Goal: Transaction & Acquisition: Register for event/course

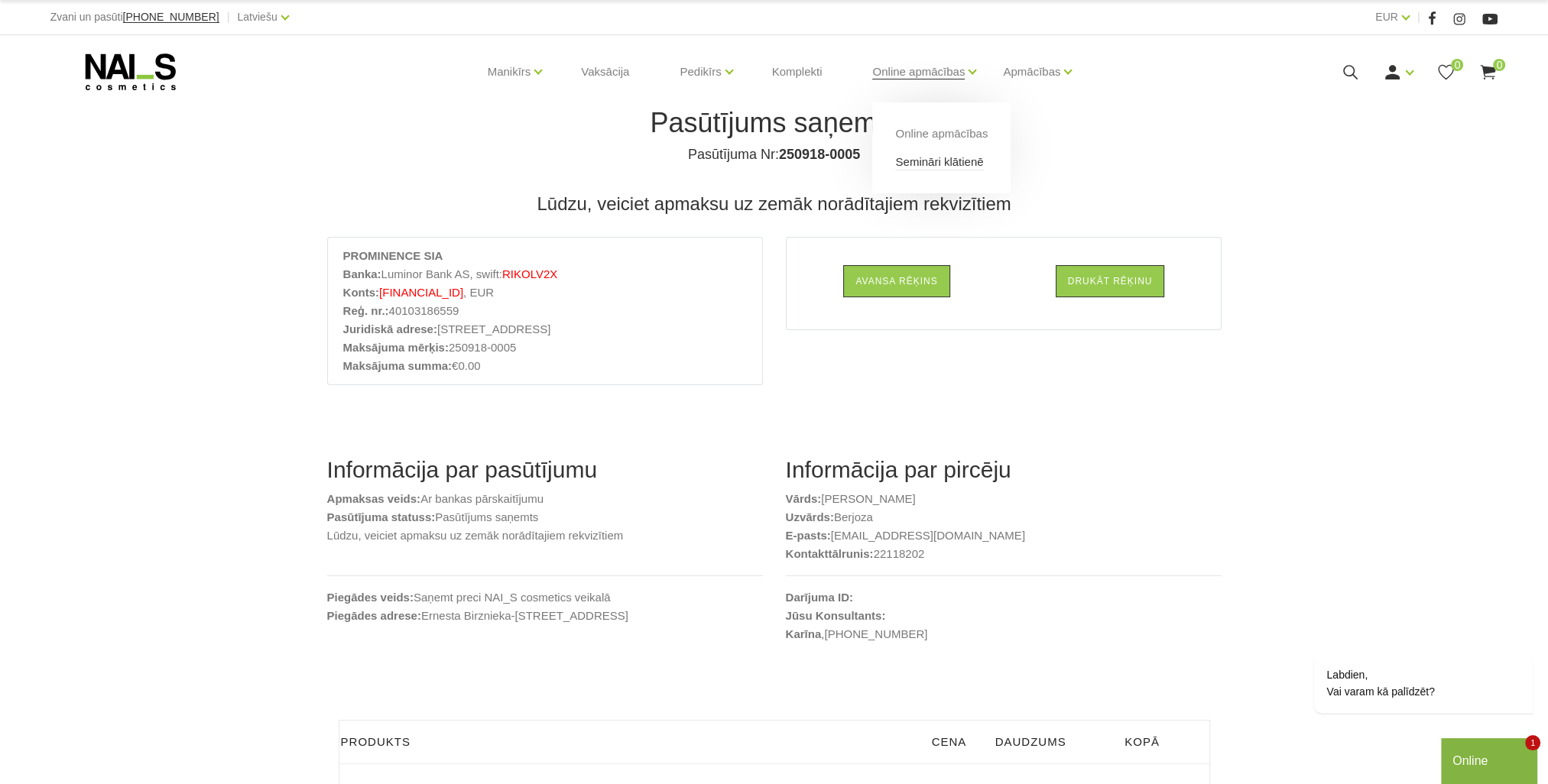
click at [946, 163] on link "Semināri klātienē" at bounding box center [938, 162] width 88 height 17
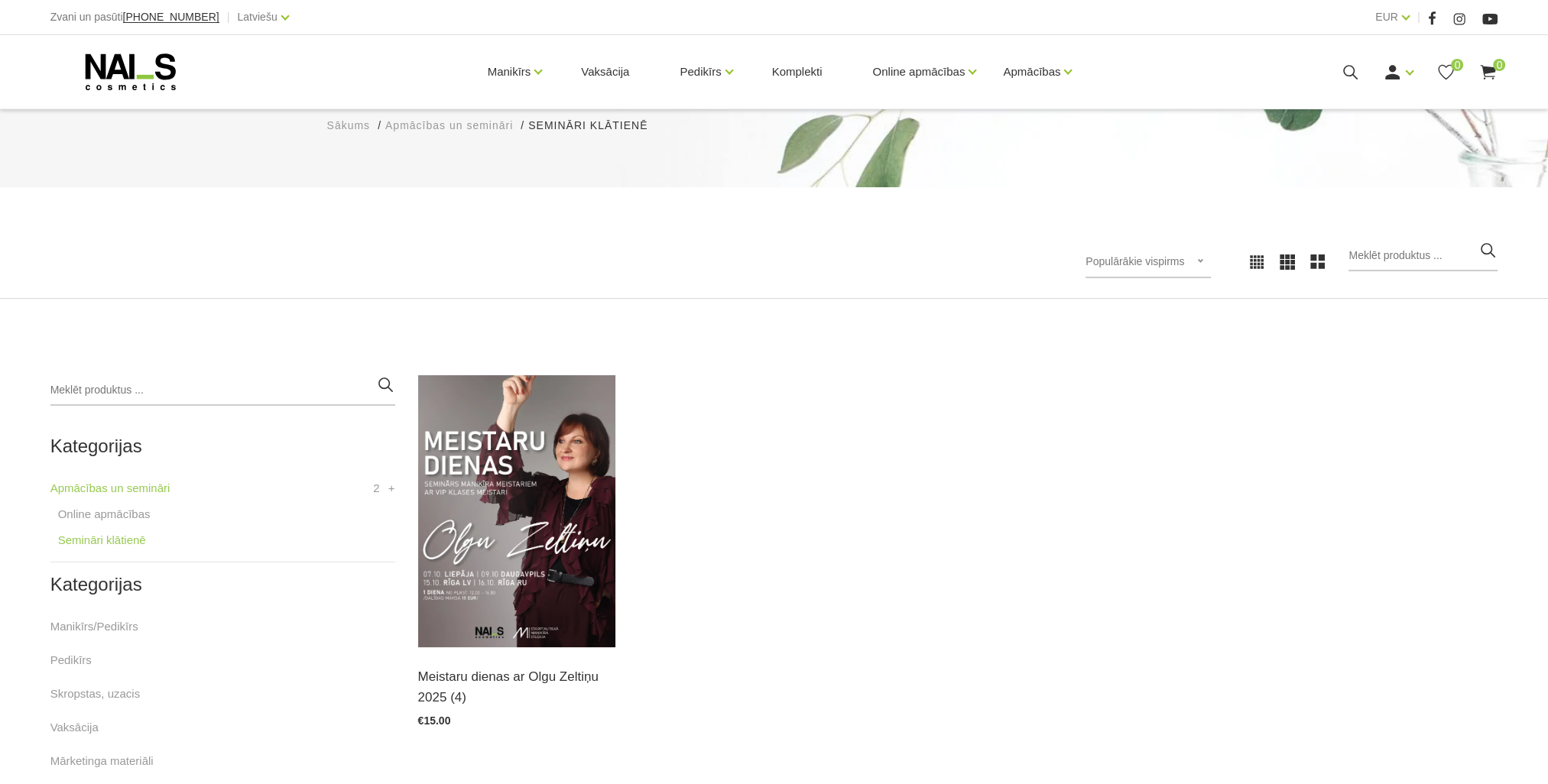
scroll to position [229, 0]
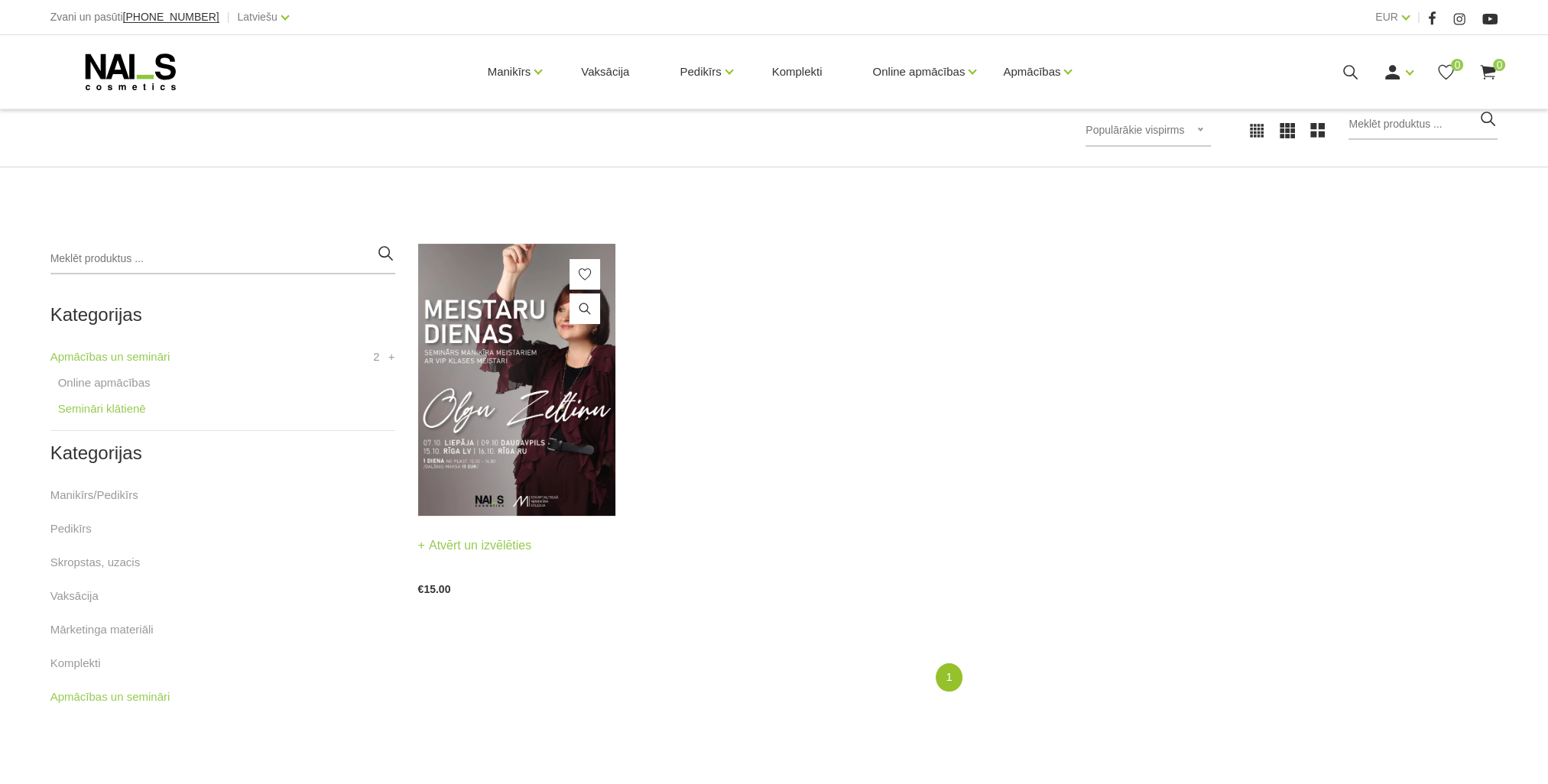
click at [554, 392] on img at bounding box center [517, 380] width 198 height 272
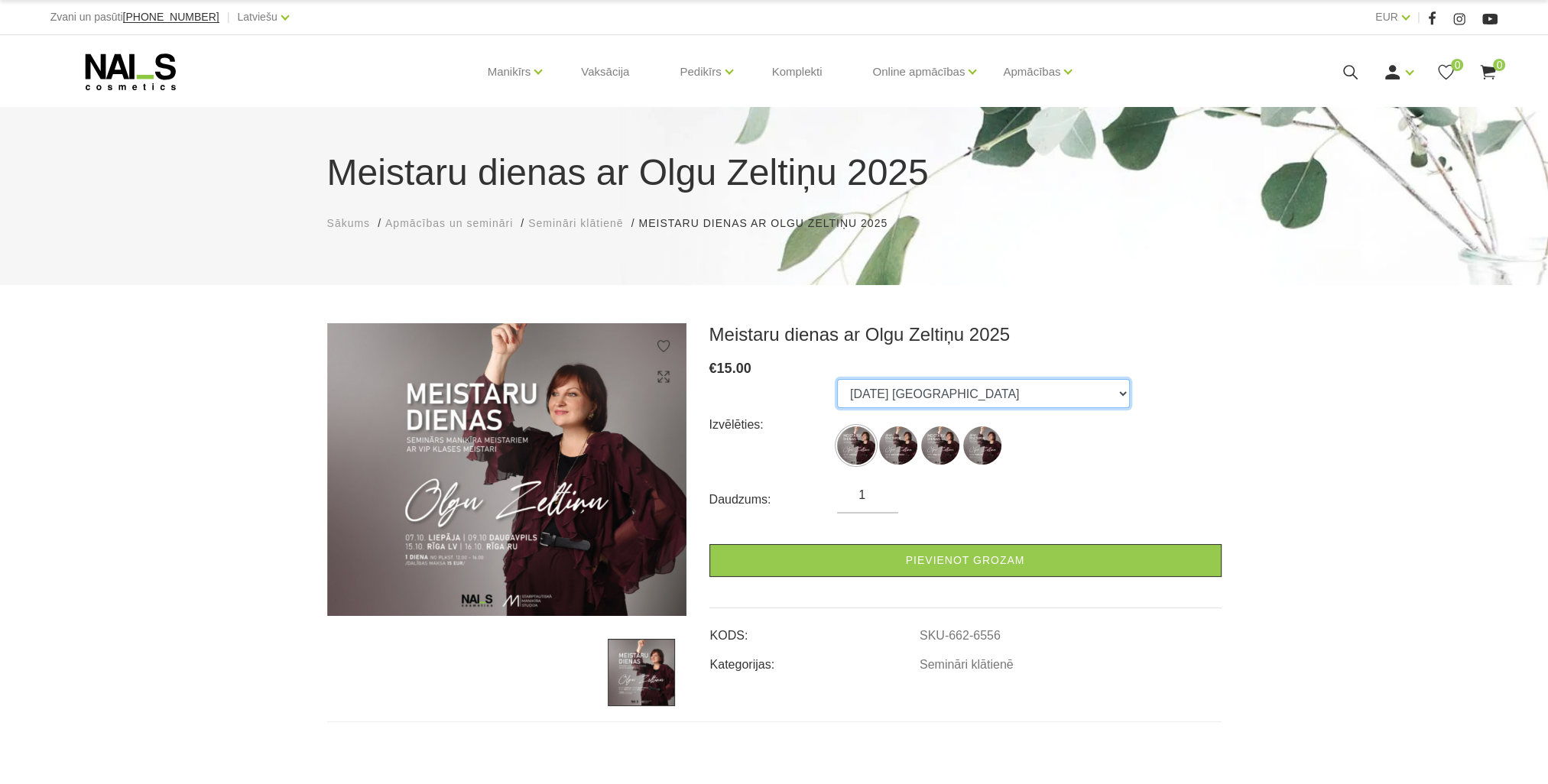
click at [966, 396] on select "07.10.25 Liepāja 09.10.25 Daugavpils 15.10.25 Rīga, latviešu valodā 16.10.25 Rī…" at bounding box center [983, 393] width 293 height 29
select select "6556"
click at [837, 379] on select "07.10.25 Liepāja 09.10.25 Daugavpils 15.10.25 Rīga, latviešu valodā 16.10.25 Rī…" at bounding box center [983, 393] width 293 height 29
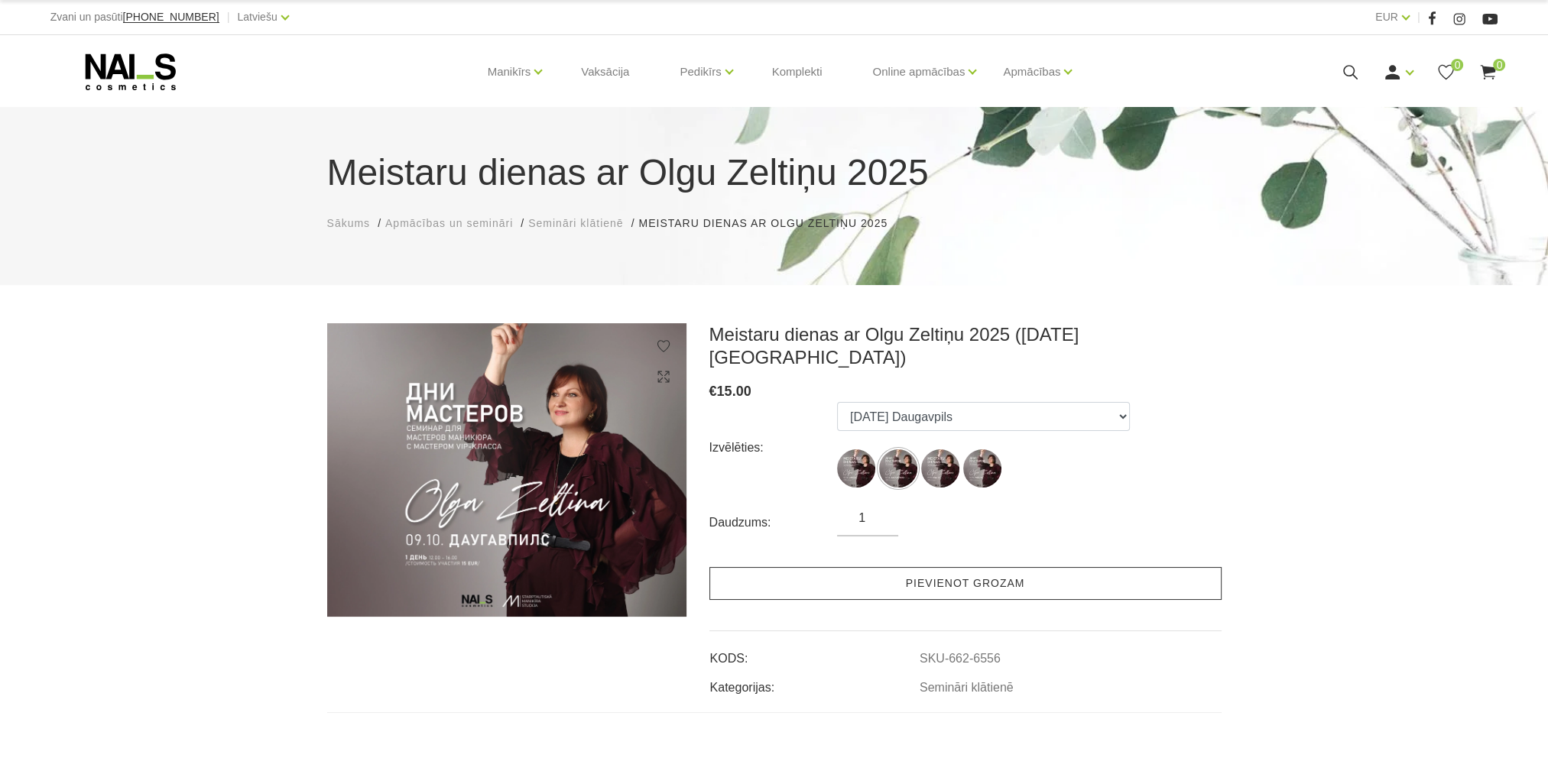
click at [951, 567] on link "Pievienot grozam" at bounding box center [965, 583] width 512 height 33
click at [971, 567] on link "Pievienot grozam" at bounding box center [965, 583] width 512 height 33
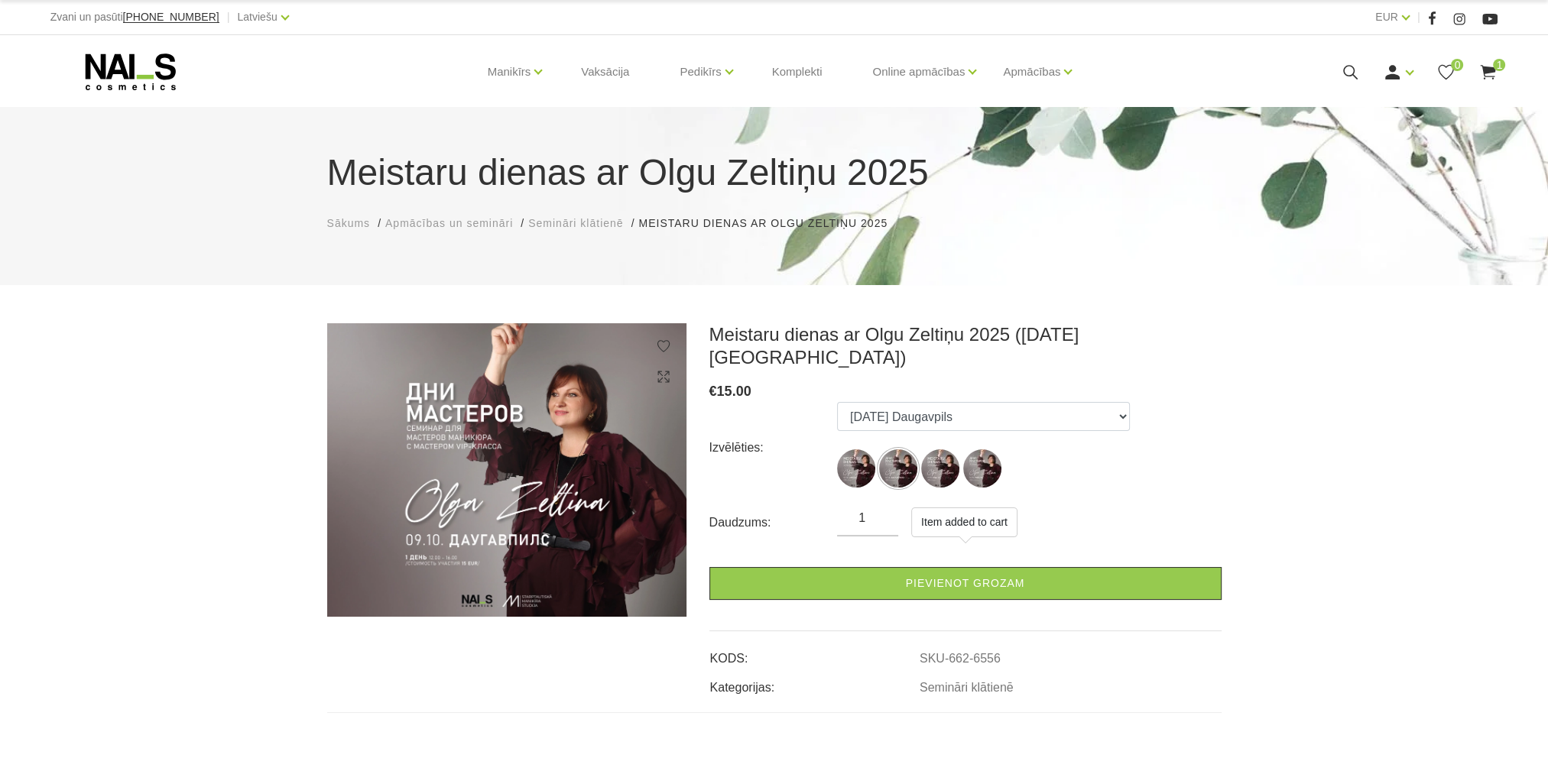
scroll to position [76, 0]
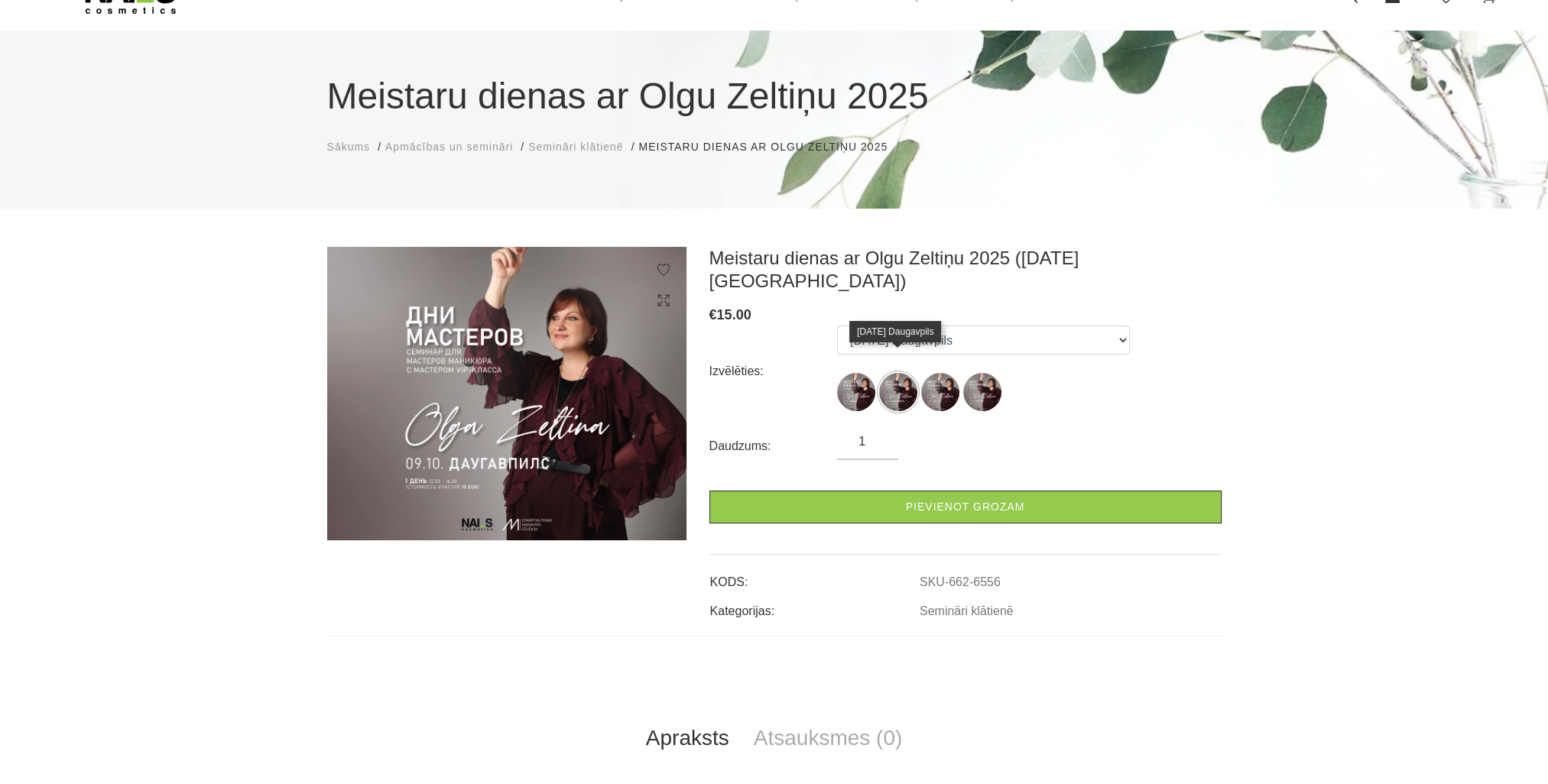
click at [896, 378] on img at bounding box center [898, 392] width 39 height 39
click at [893, 380] on img at bounding box center [898, 392] width 39 height 39
click at [897, 373] on img at bounding box center [898, 392] width 39 height 39
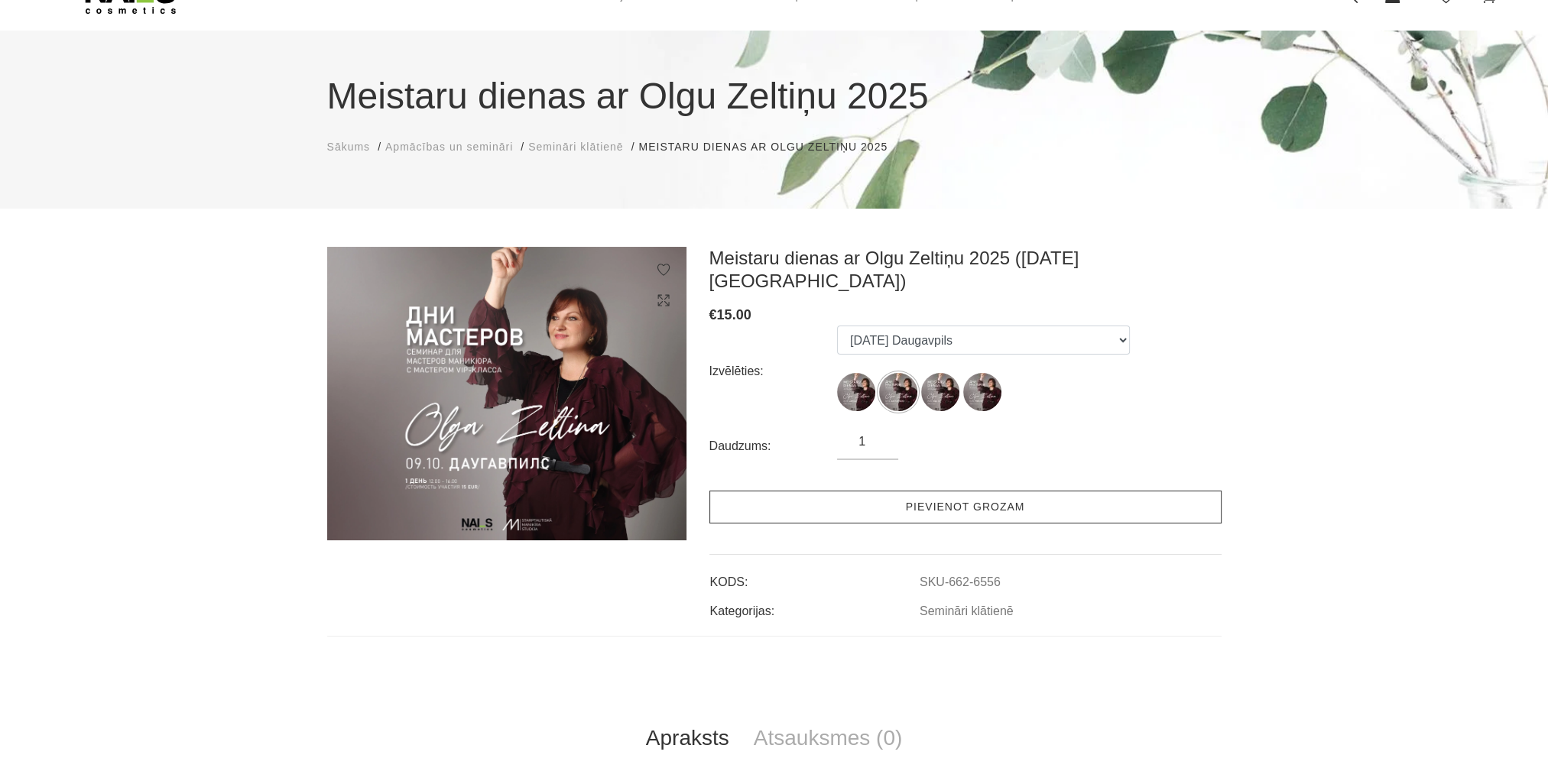
click at [944, 491] on link "Pievienot grozam" at bounding box center [965, 507] width 512 height 33
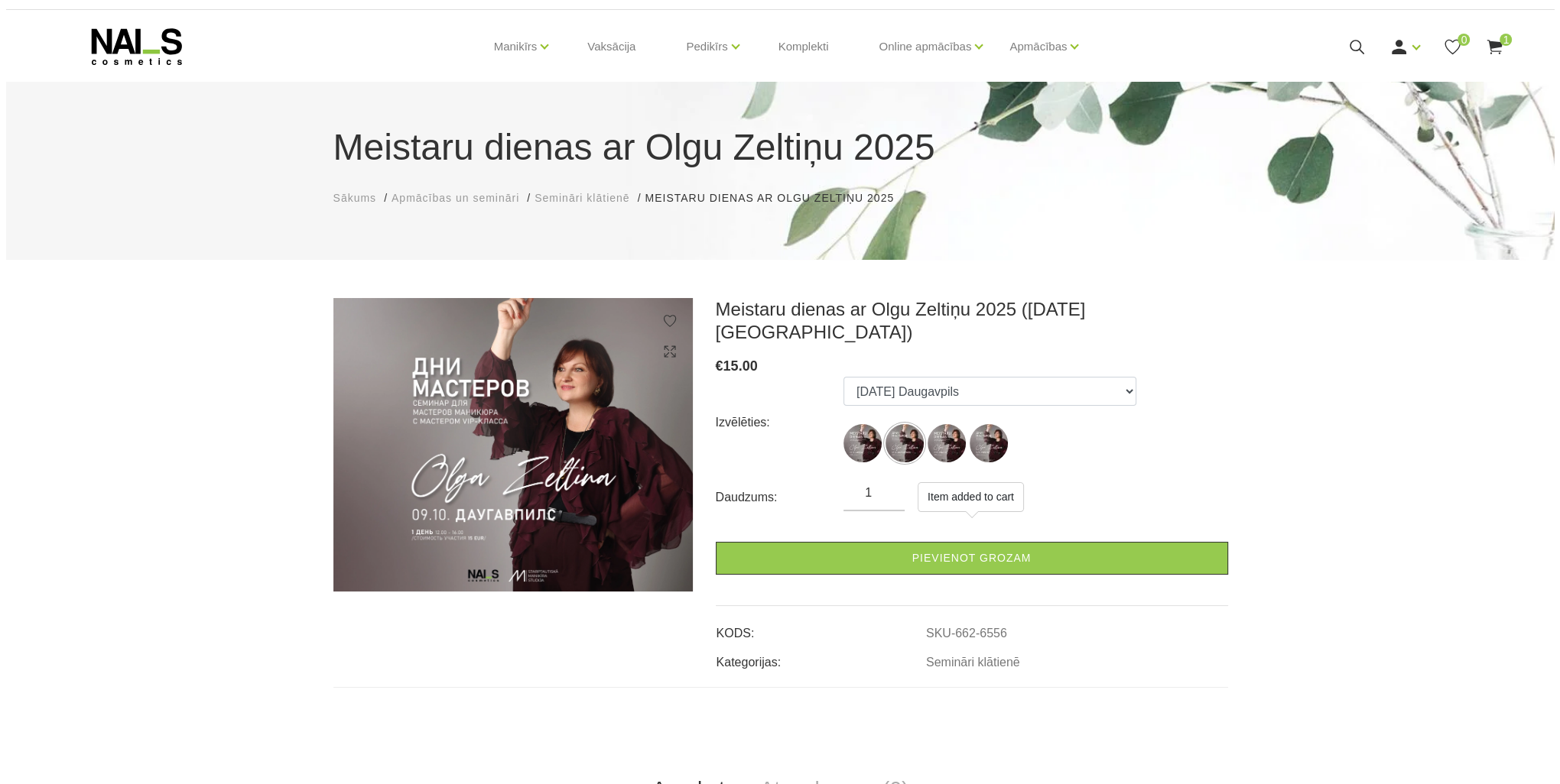
scroll to position [0, 0]
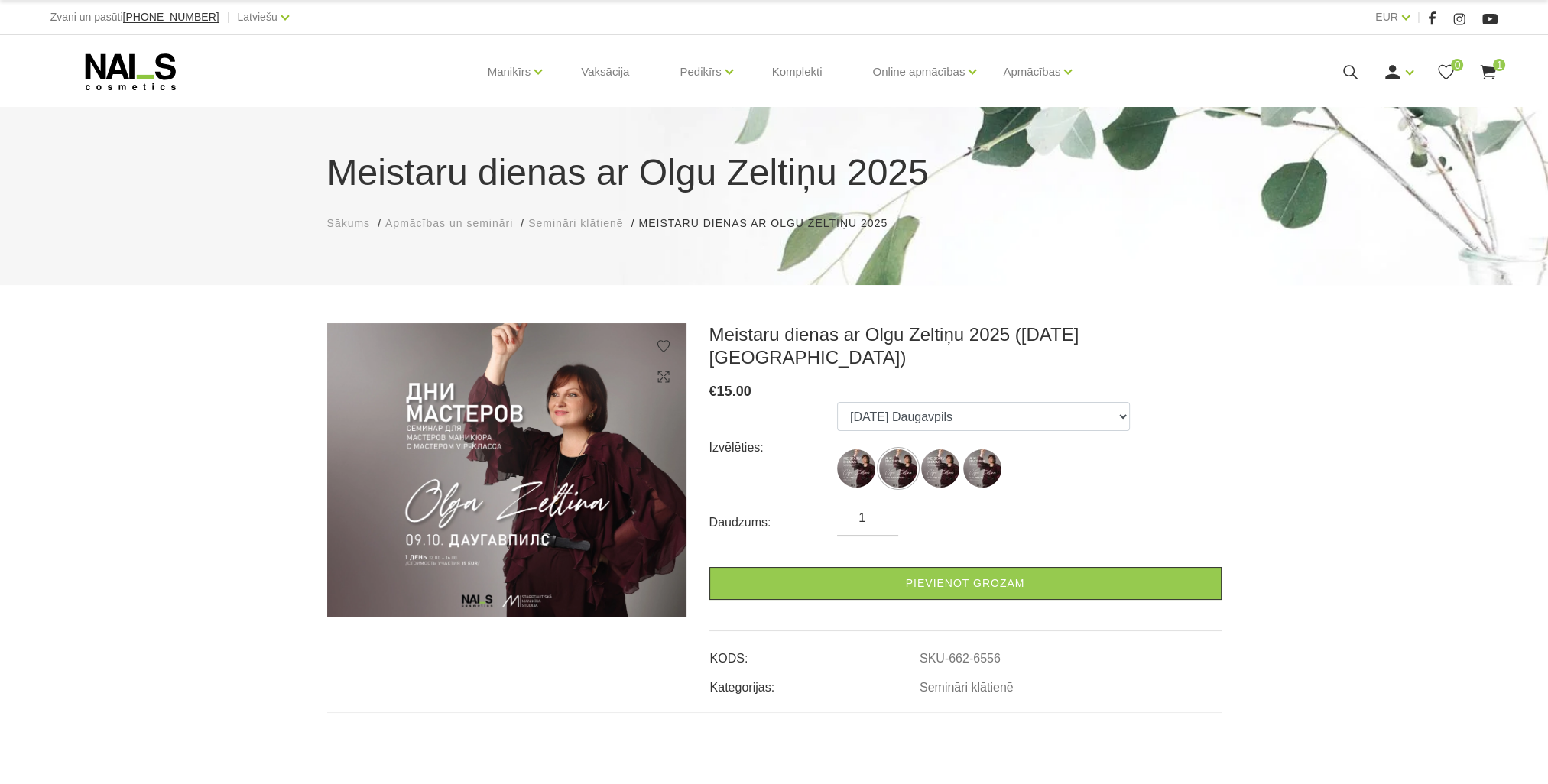
click at [1485, 76] on use at bounding box center [1488, 72] width 15 height 14
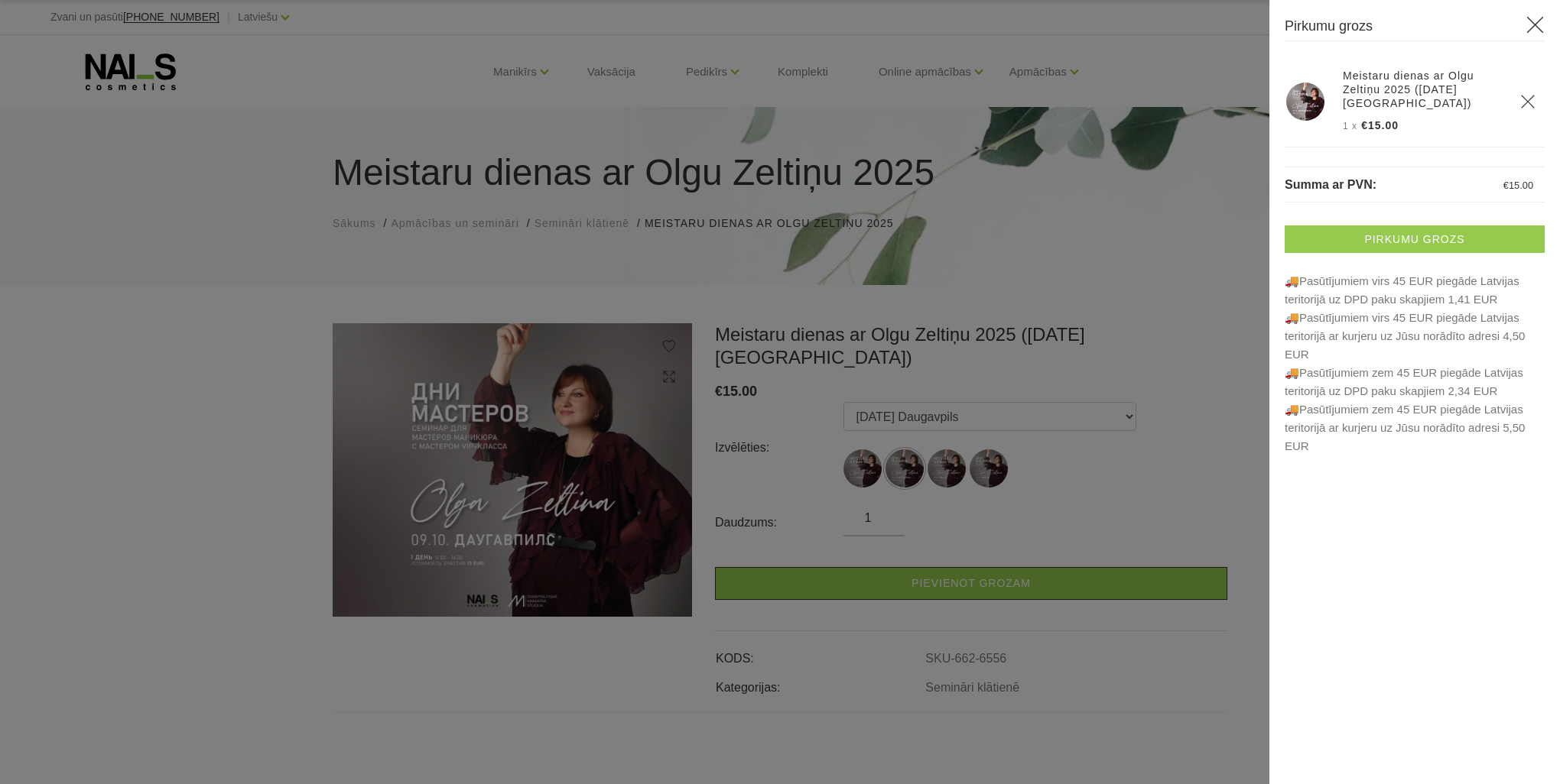
click at [1422, 240] on link "Pirkumu grozs" at bounding box center [1414, 239] width 260 height 27
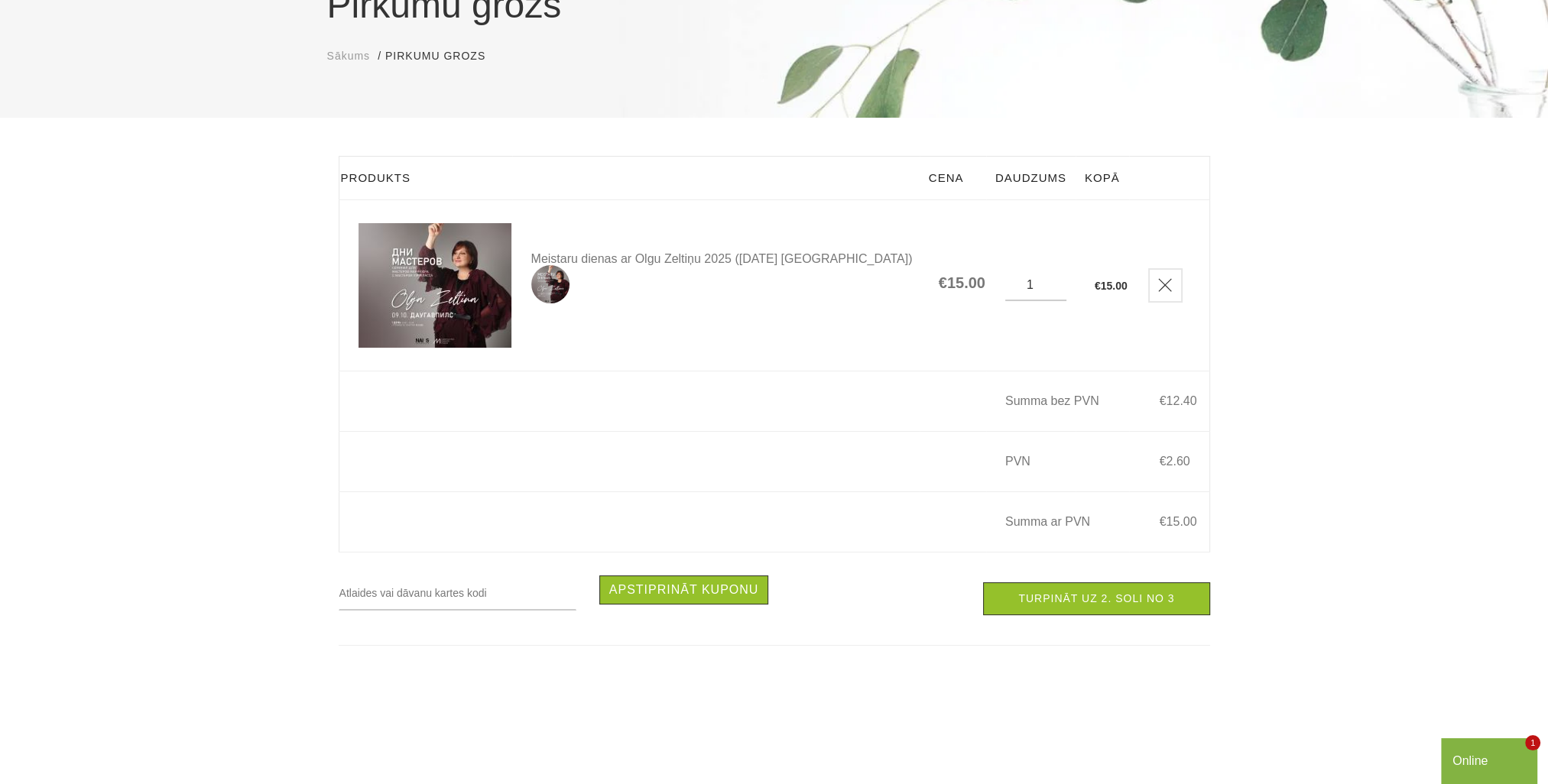
scroll to position [76, 0]
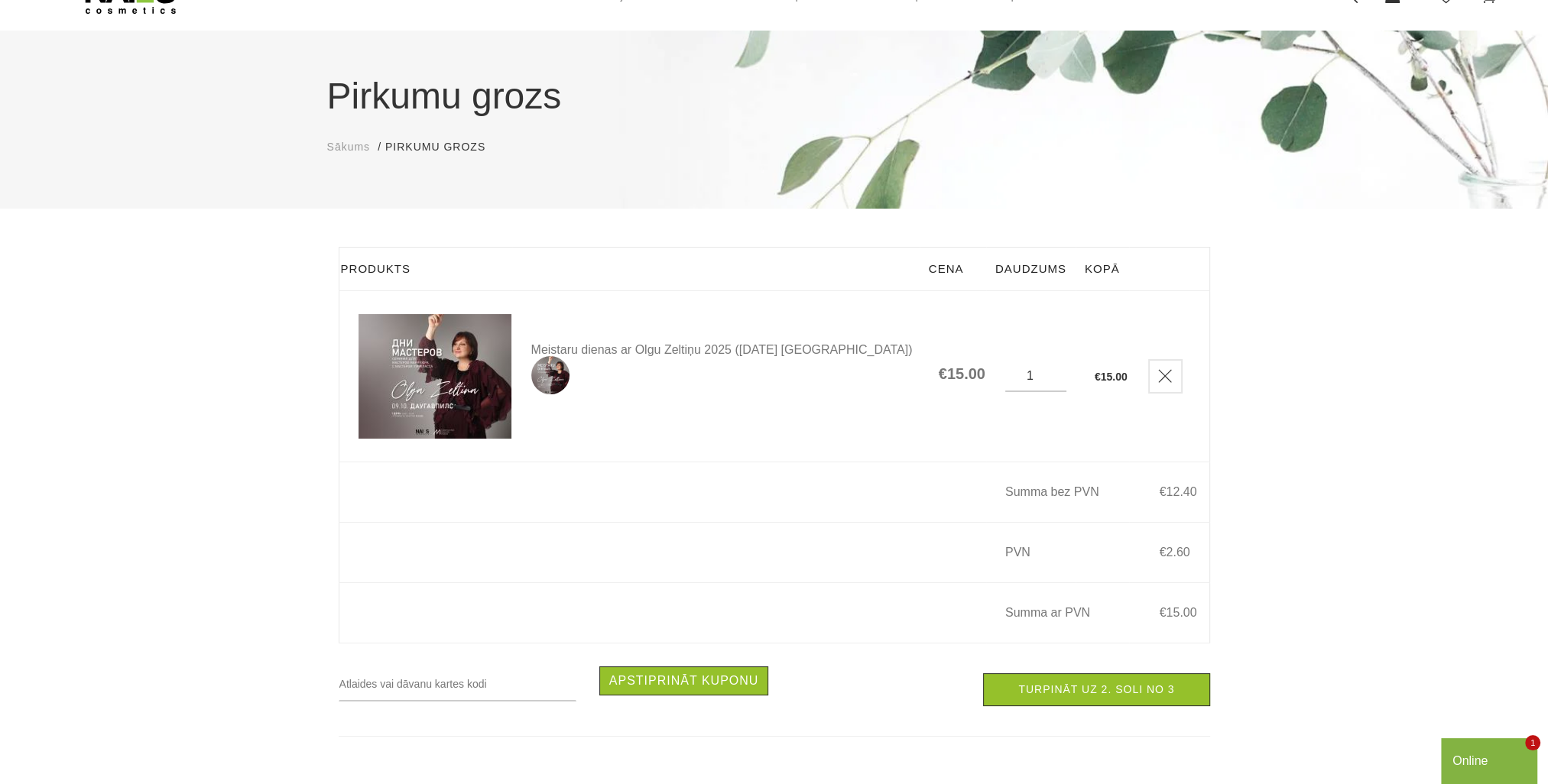
click at [644, 488] on td at bounding box center [716, 492] width 408 height 60
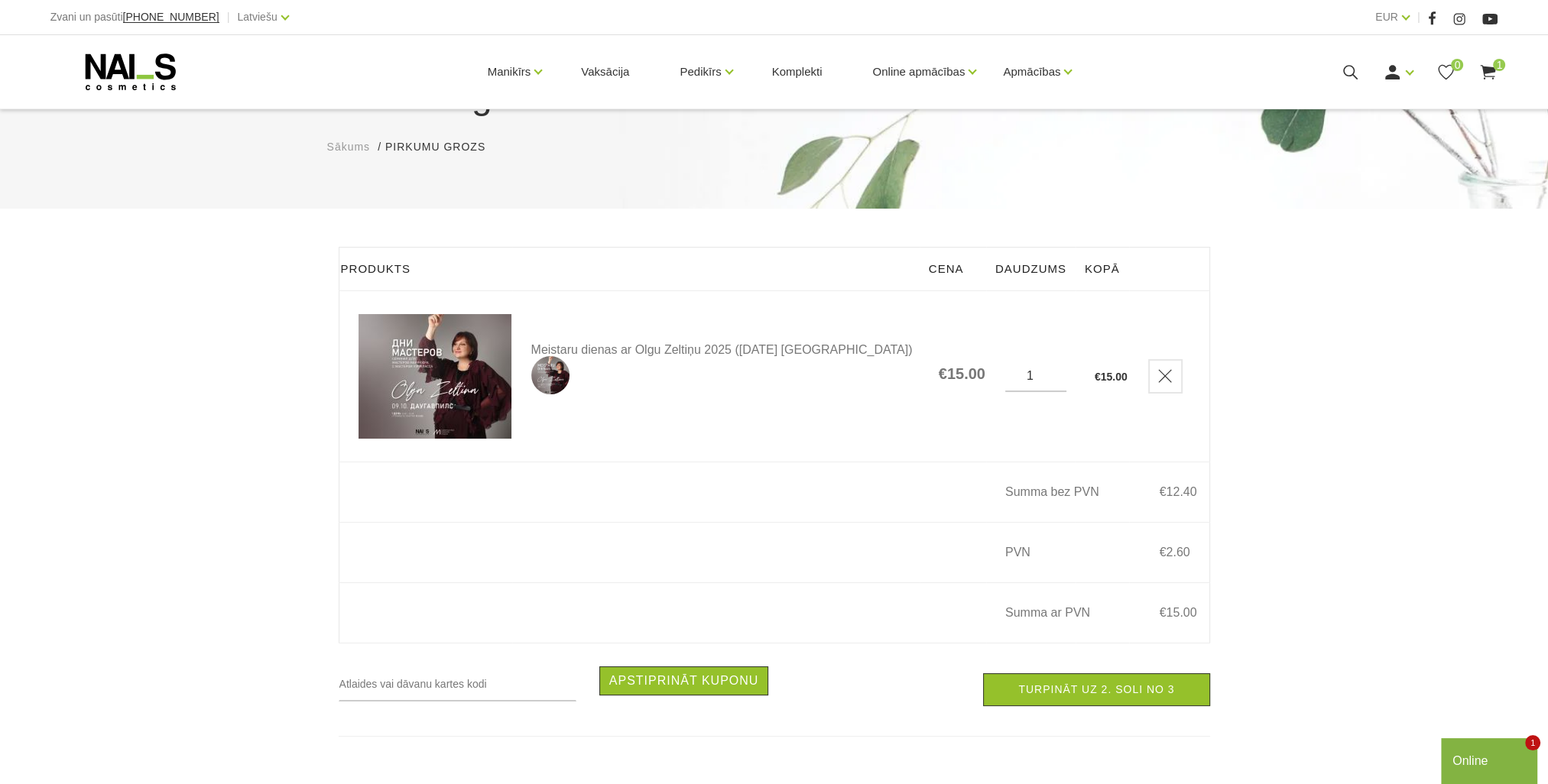
scroll to position [153, 0]
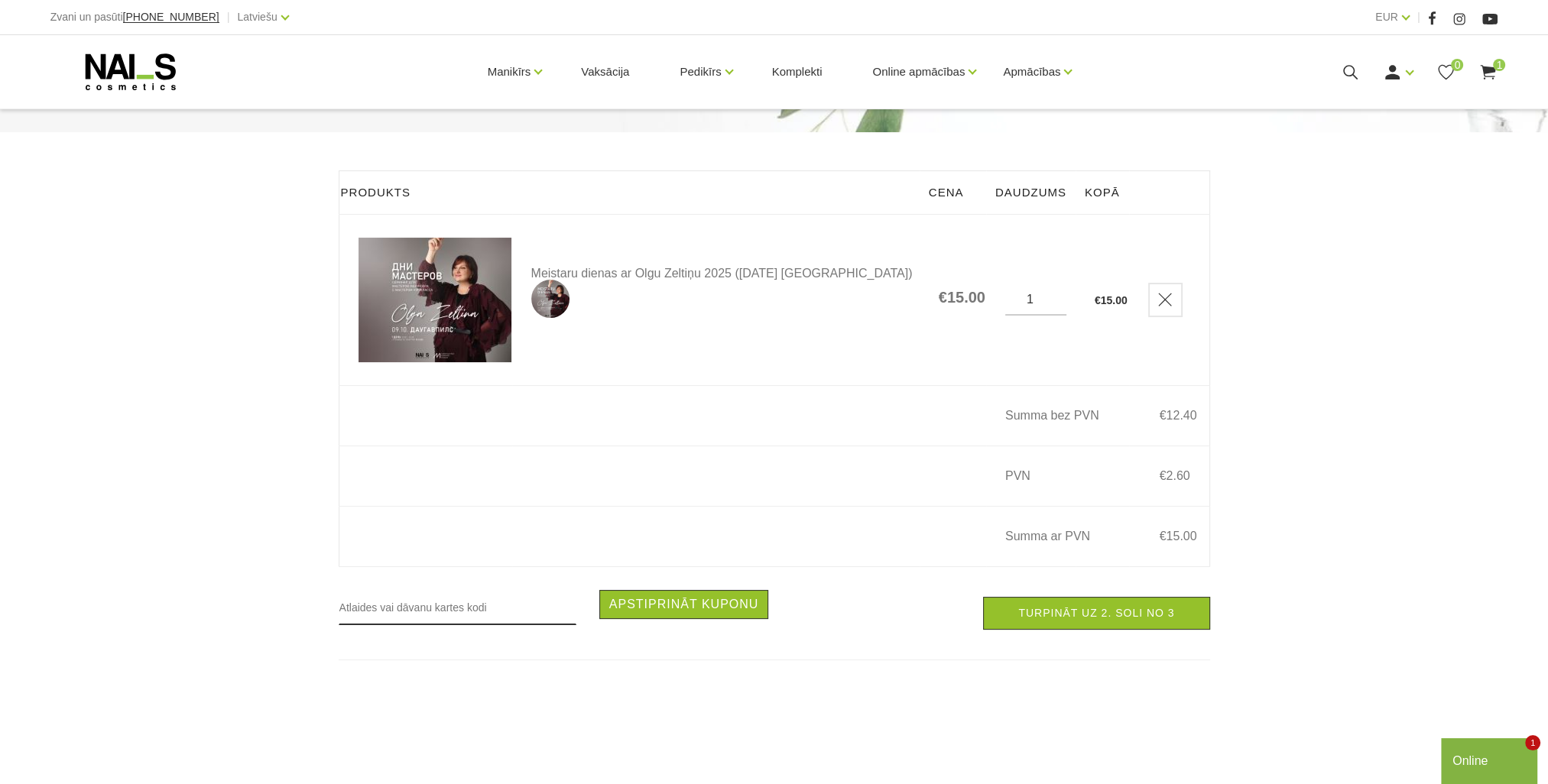
click at [437, 614] on input "text" at bounding box center [458, 608] width 238 height 35
type input "RUDENS2025"
click at [703, 613] on button "Apstiprināt kuponu" at bounding box center [684, 605] width 170 height 29
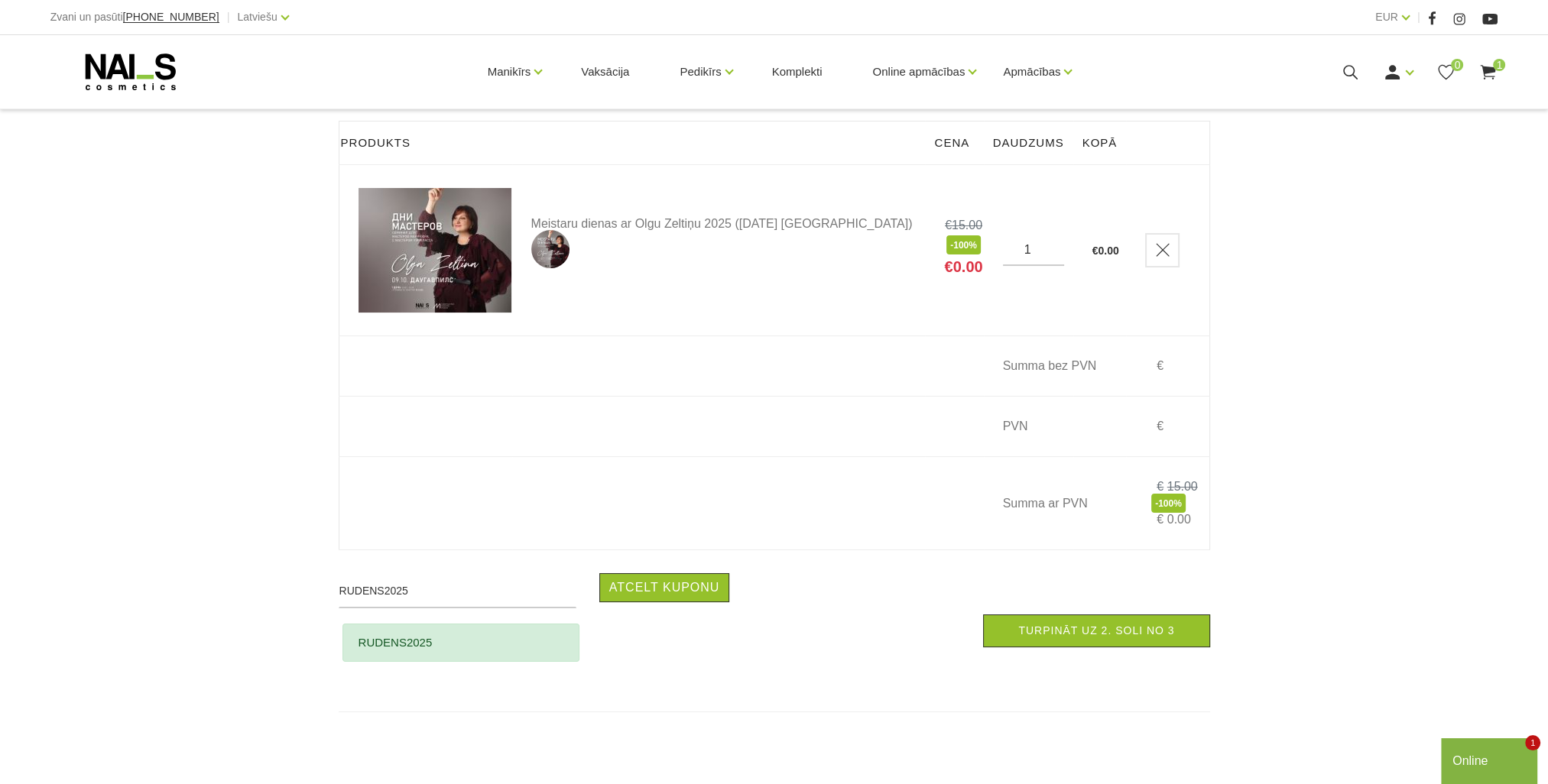
scroll to position [229, 0]
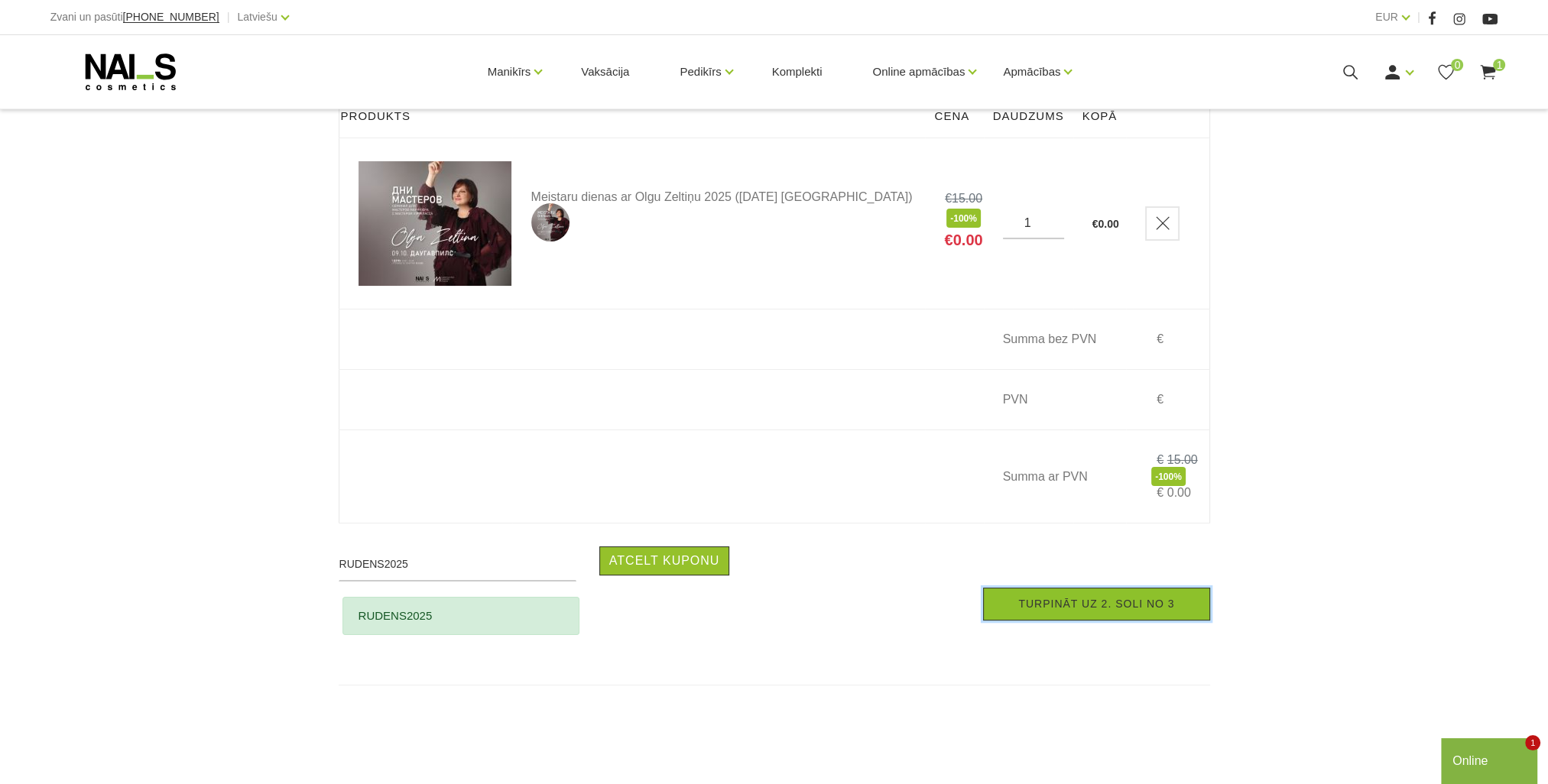
click at [1122, 620] on link "Turpināt uz 2. soli no 3" at bounding box center [1095, 604] width 226 height 33
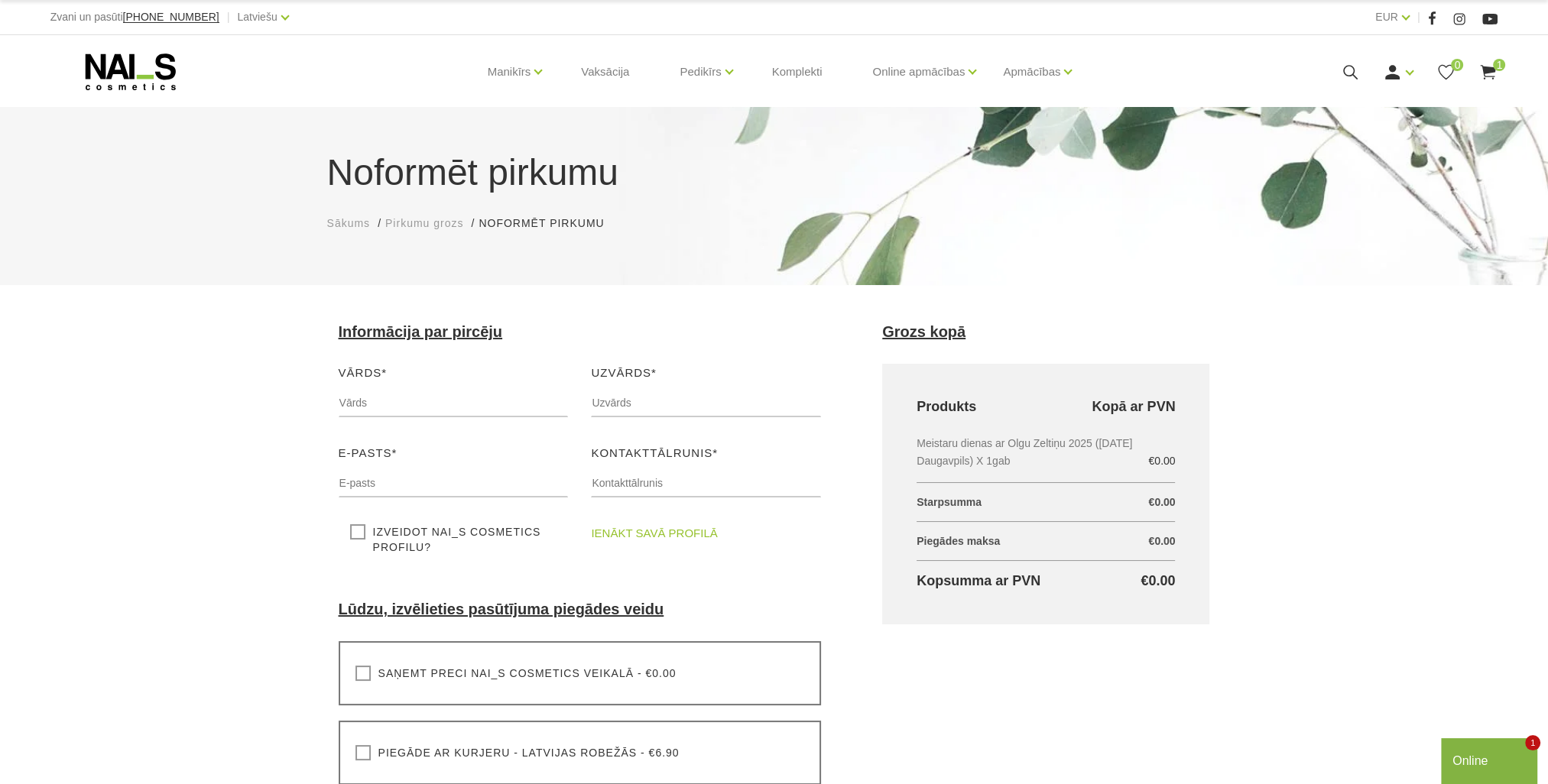
scroll to position [76, 0]
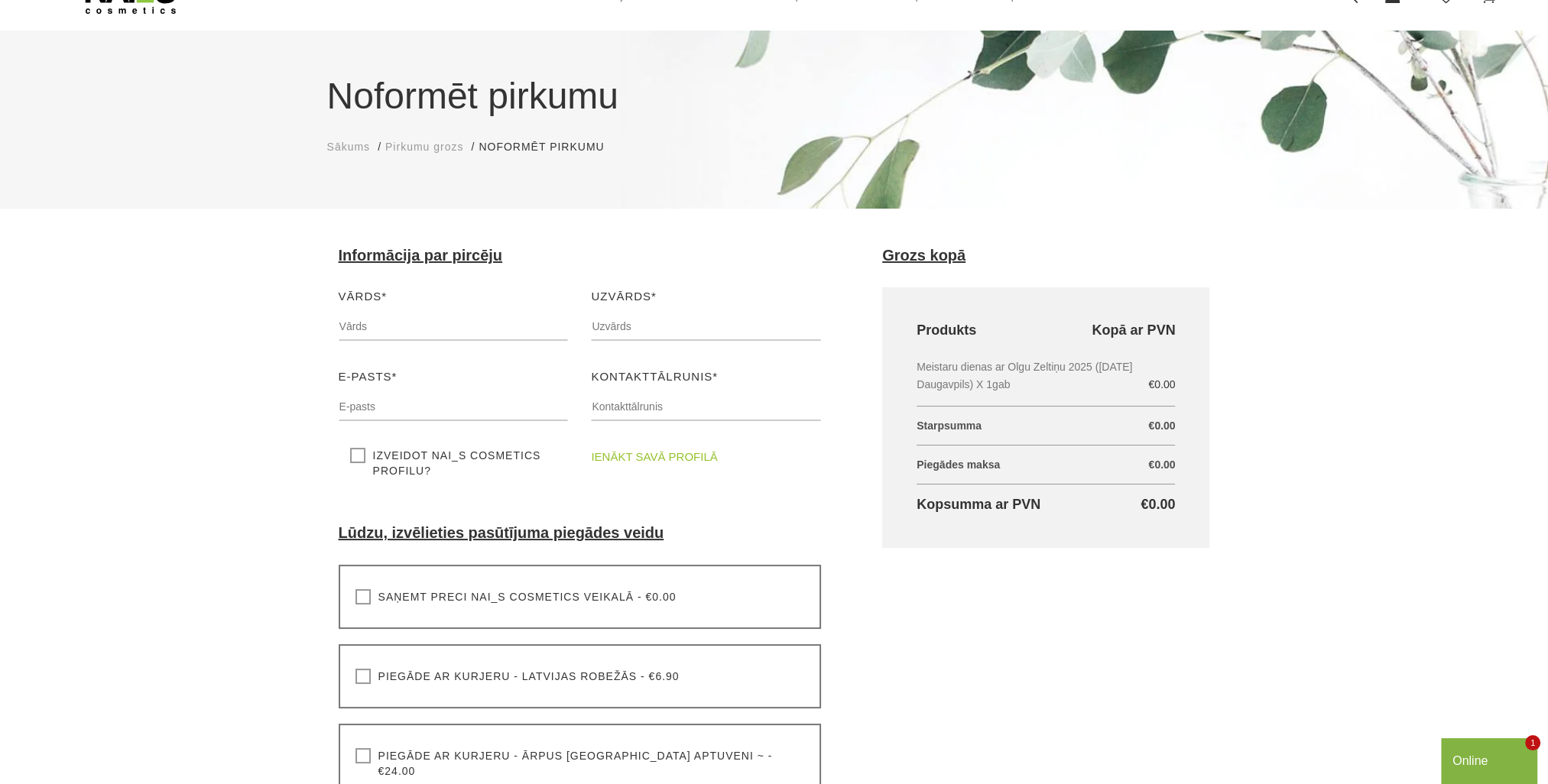
click at [389, 343] on div "Vārds* Lūdzu, ievadiet savu vārdu" at bounding box center [454, 319] width 253 height 65
click at [398, 320] on input "text" at bounding box center [454, 326] width 230 height 29
type input "Dzesika"
click at [686, 322] on input "text" at bounding box center [706, 326] width 230 height 29
type input "Sokolova"
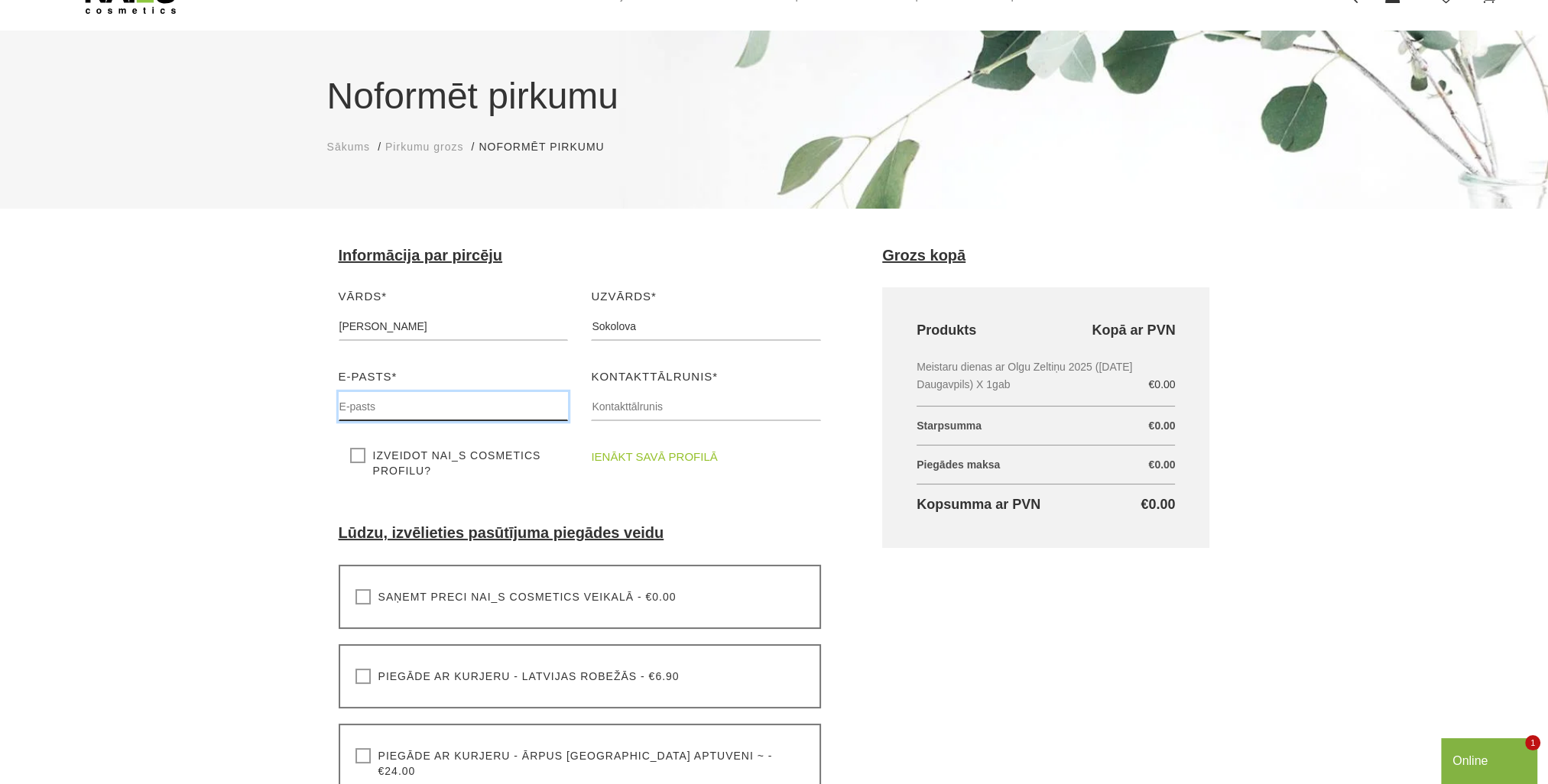
click at [377, 406] on input "text" at bounding box center [454, 407] width 230 height 29
paste input "dzesikasokolova889@gmail.com"
type input "dzesikasokolova889@gmail.com"
click at [640, 407] on input "text" at bounding box center [706, 407] width 230 height 29
paste input "28477123"
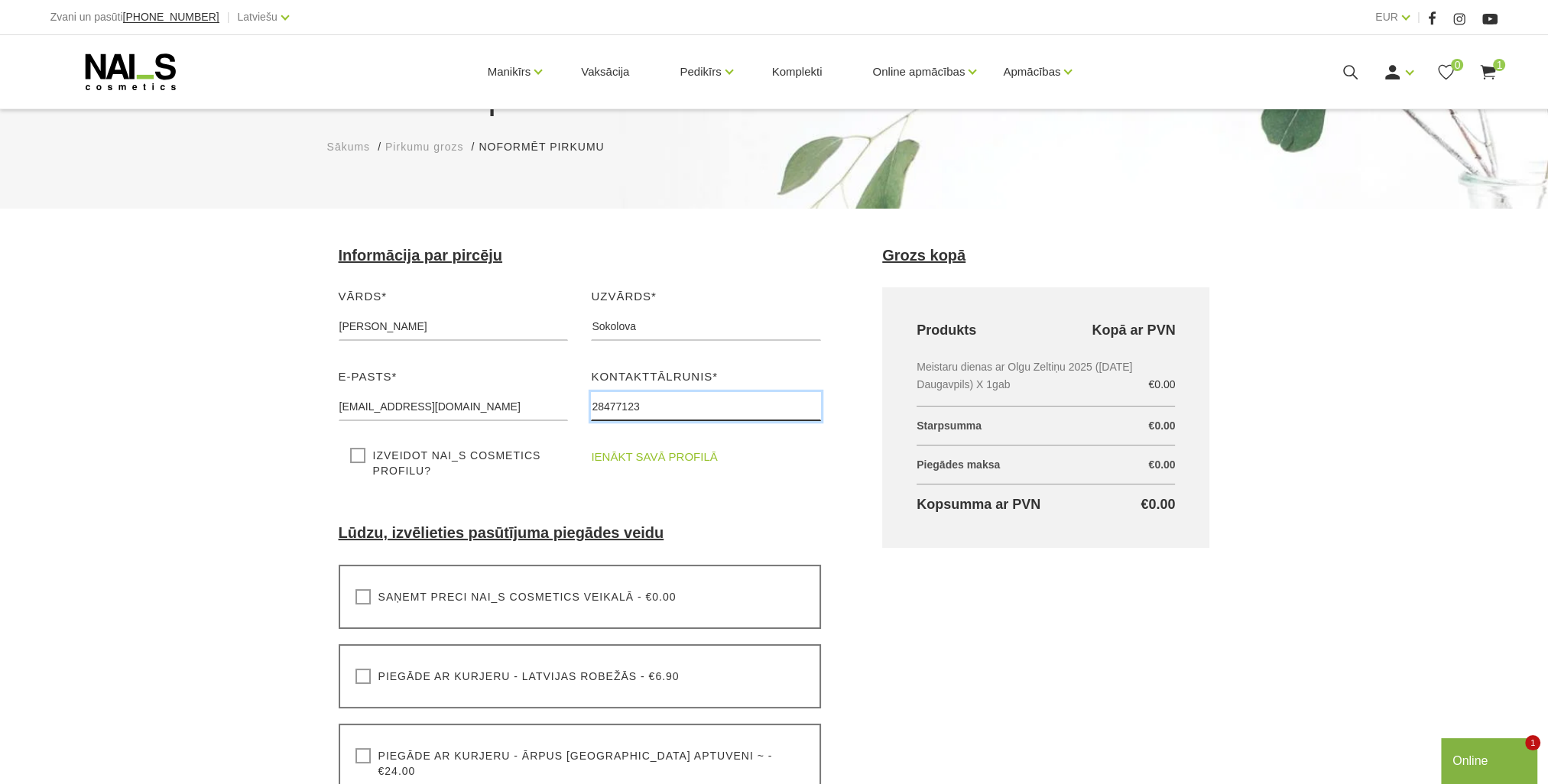
scroll to position [153, 0]
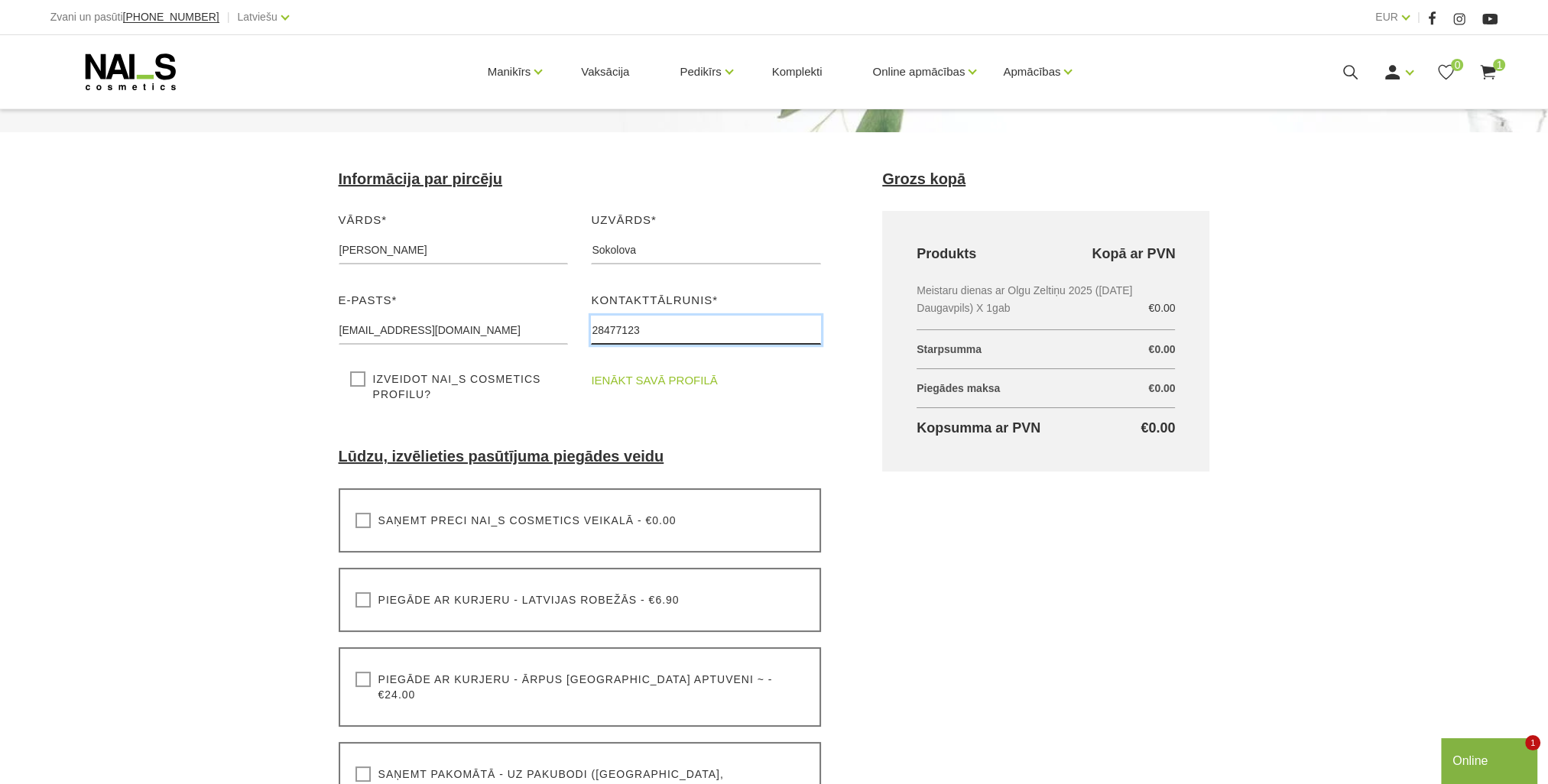
type input "28477123"
click at [367, 517] on label "Saņemt preci NAI_S cosmetics veikalā - €0.00" at bounding box center [515, 520] width 321 height 15
click at [0, 0] on input "Saņemt preci NAI_S cosmetics veikalā - €0.00" at bounding box center [0, 0] width 0 height 0
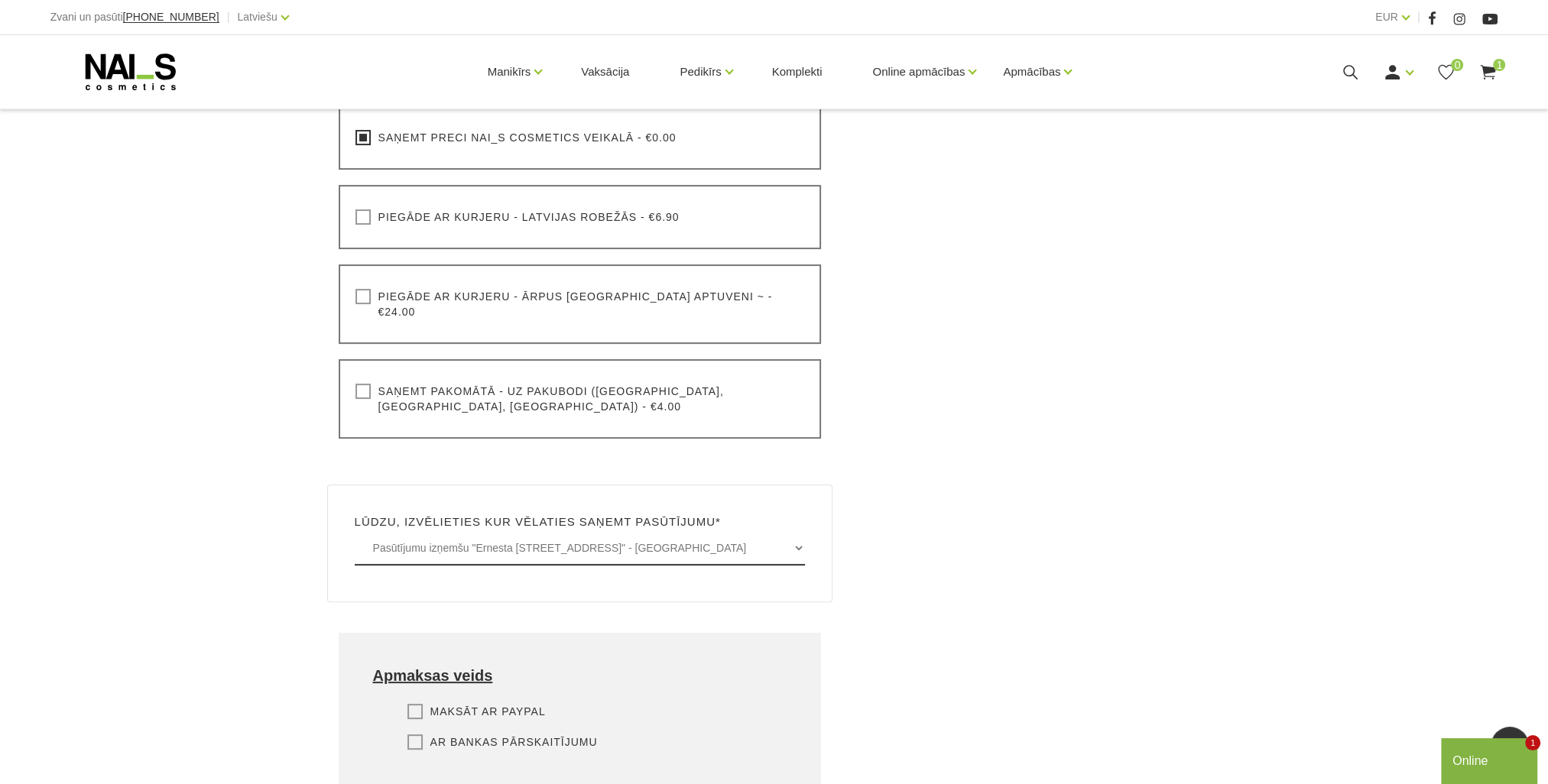
scroll to position [764, 0]
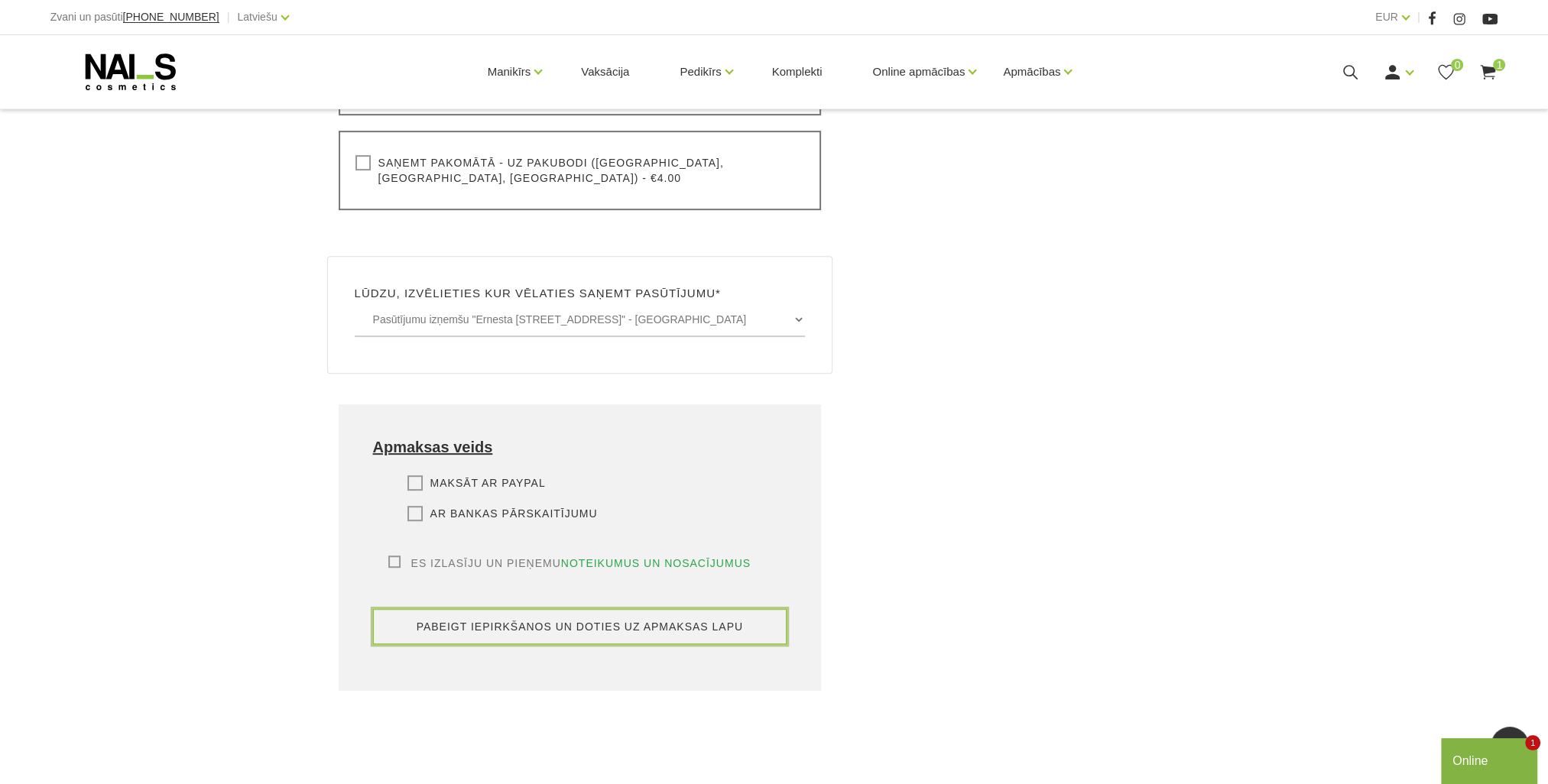
click at [526, 609] on button "pabeigt iepirkšanos un doties uz apmaksas lapu" at bounding box center [580, 626] width 414 height 35
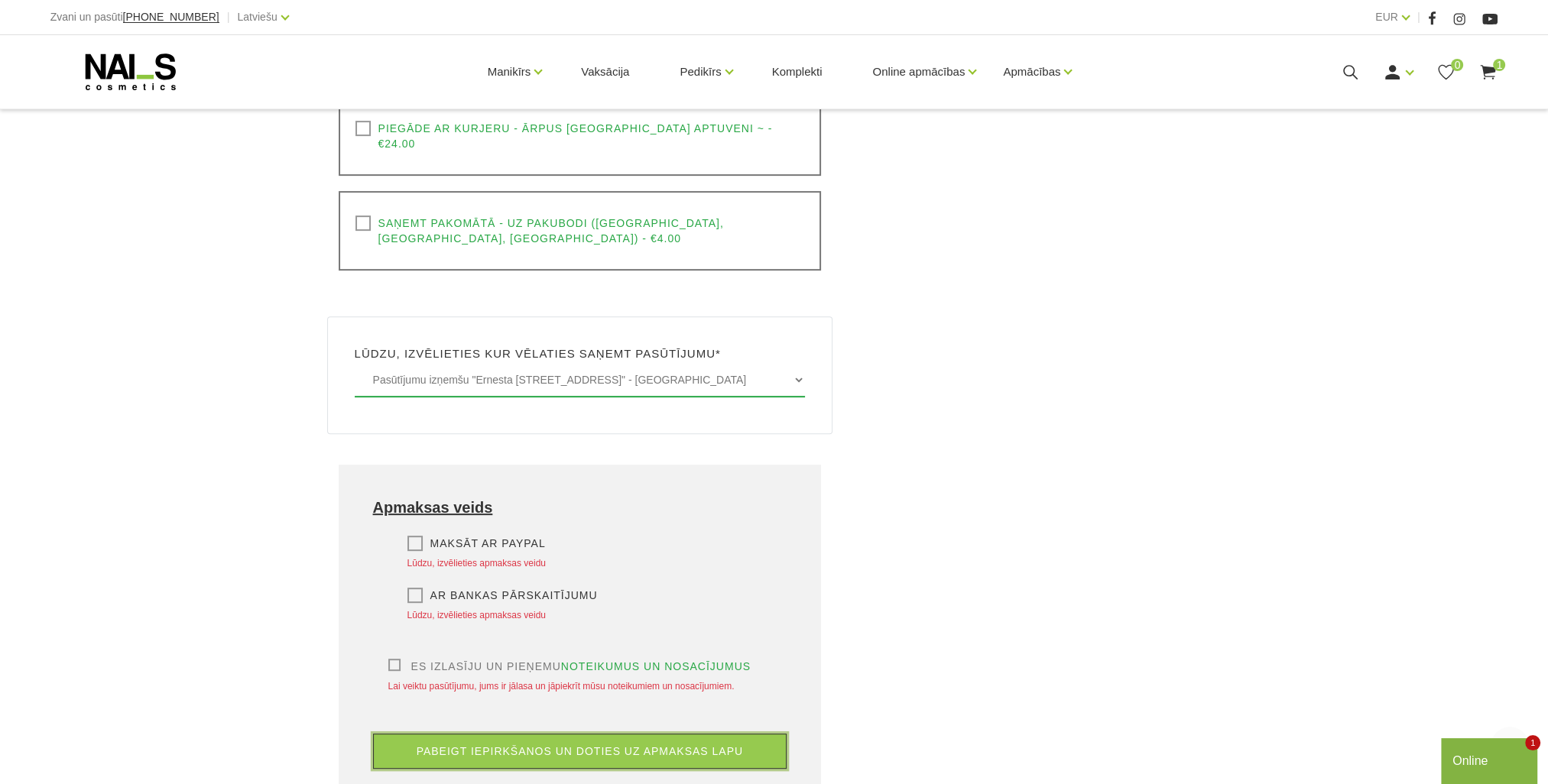
scroll to position [705, 0]
click at [393, 657] on label "Es izlasīju un pieņemu noteikumus un nosacījumus" at bounding box center [569, 664] width 363 height 15
click at [0, 0] on input "Es izlasīju un pieņemu noteikumus un nosacījumus" at bounding box center [0, 0] width 0 height 0
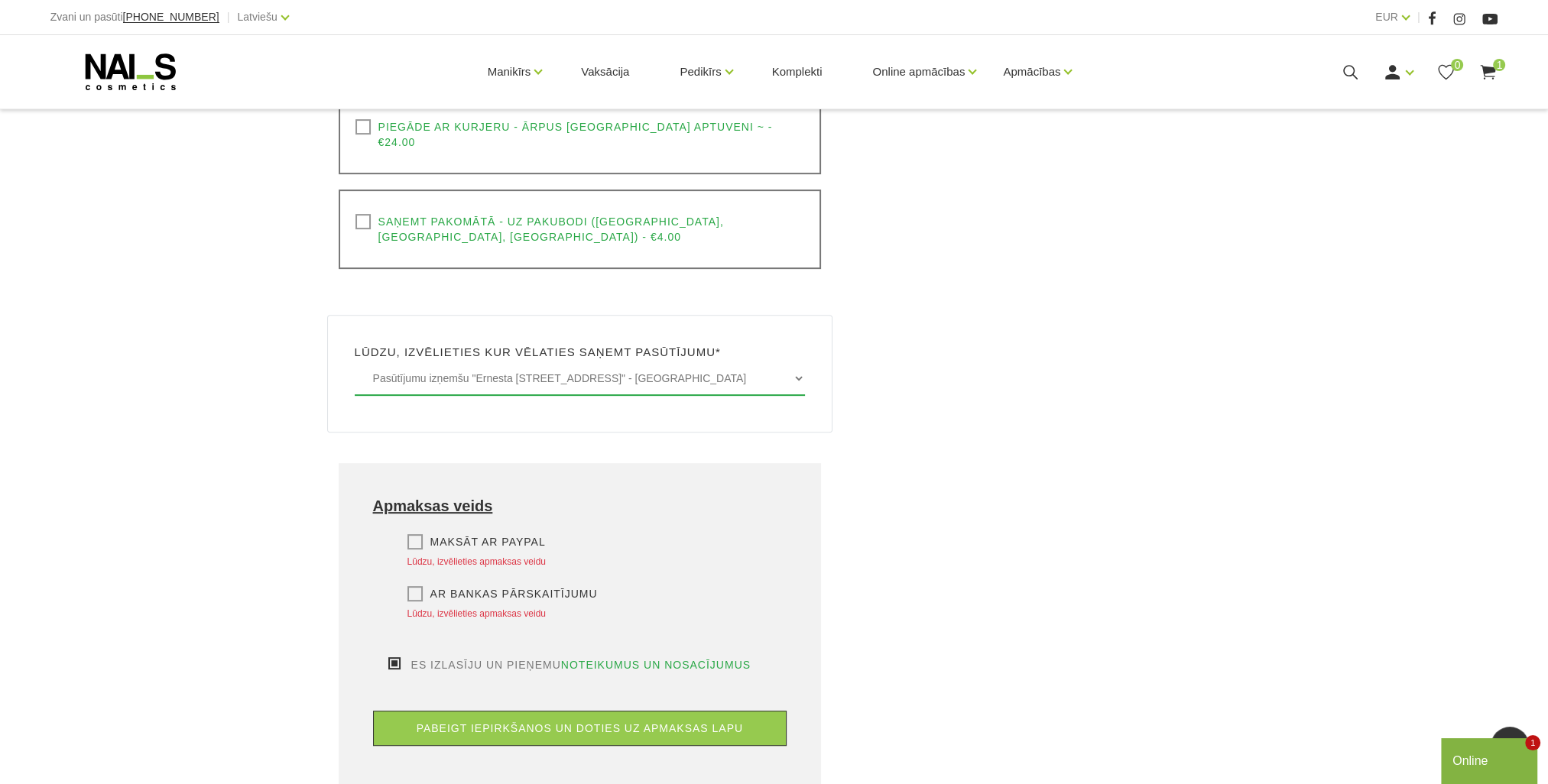
click at [421, 586] on label "Ar bankas pārskaitījumu" at bounding box center [503, 593] width 191 height 15
click at [0, 0] on input "Ar bankas pārskaitījumu" at bounding box center [0, 0] width 0 height 0
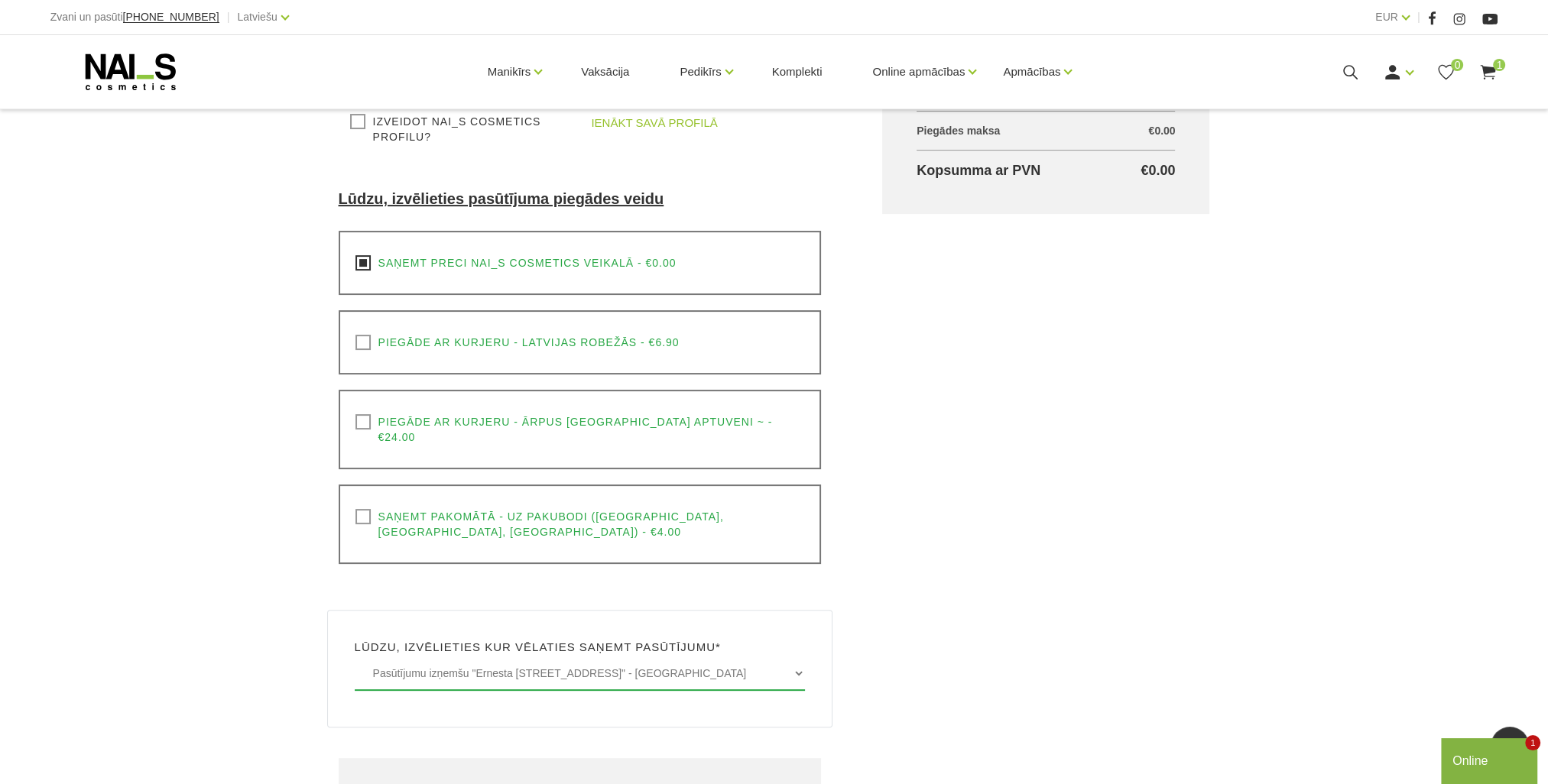
scroll to position [476, 0]
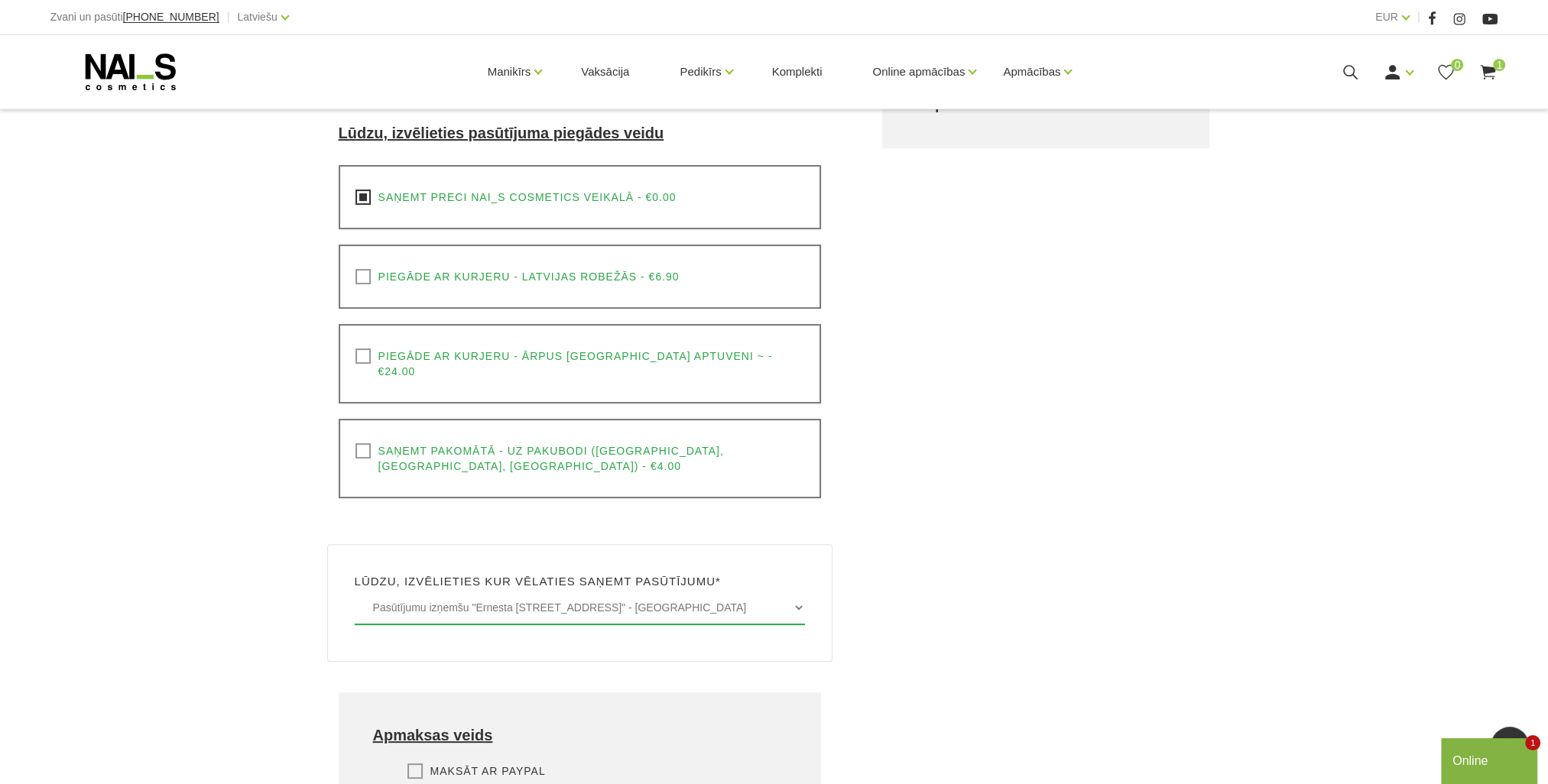
click at [1295, 672] on div "Noformēt pirkumu Sākums Pirkumu grozs Noformēt pirkumu Noformēt pirkumu Lūdzu, …" at bounding box center [774, 265] width 1548 height 1482
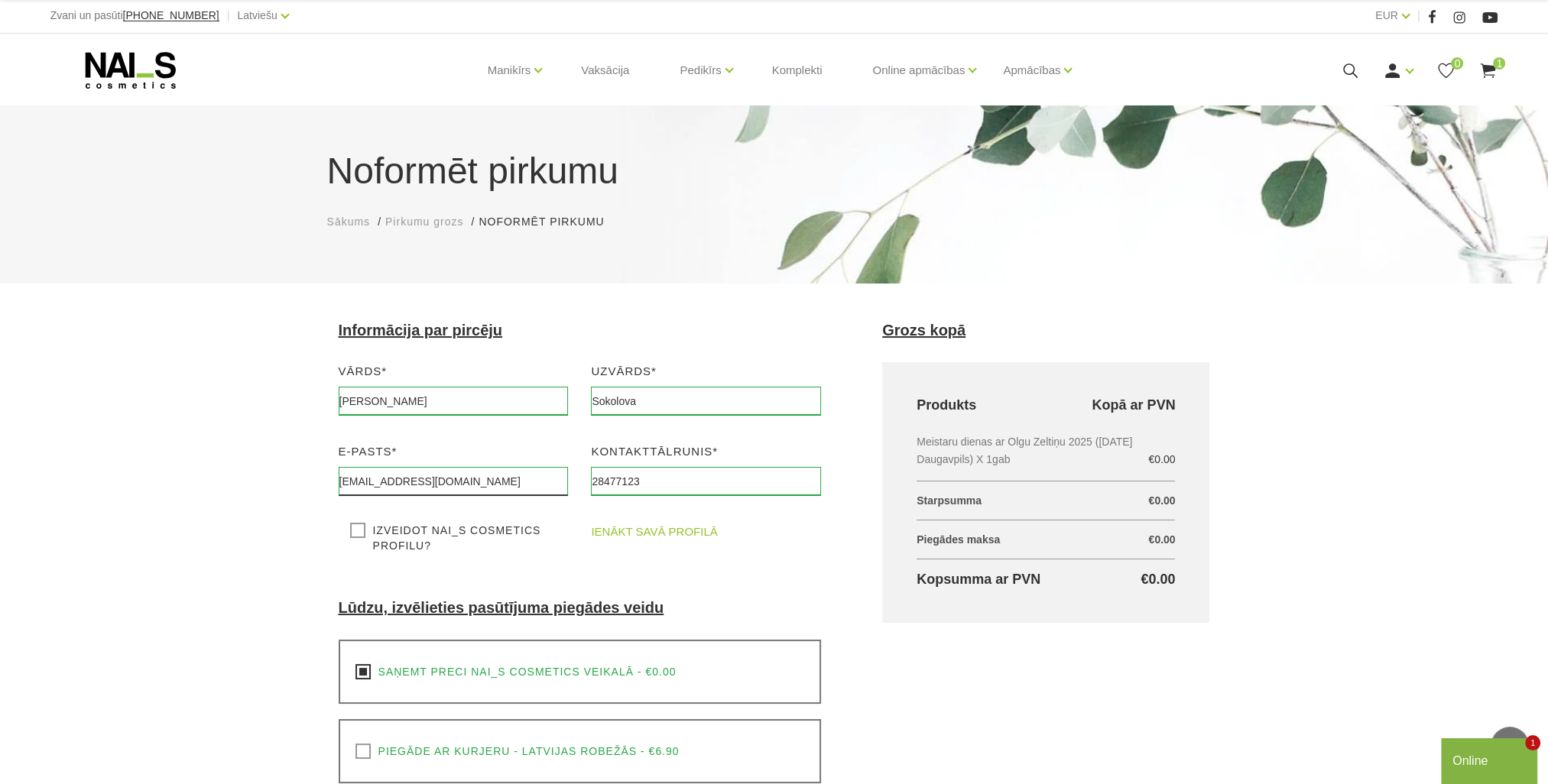
scroll to position [0, 0]
click at [350, 407] on input "Dzesika" at bounding box center [454, 403] width 230 height 29
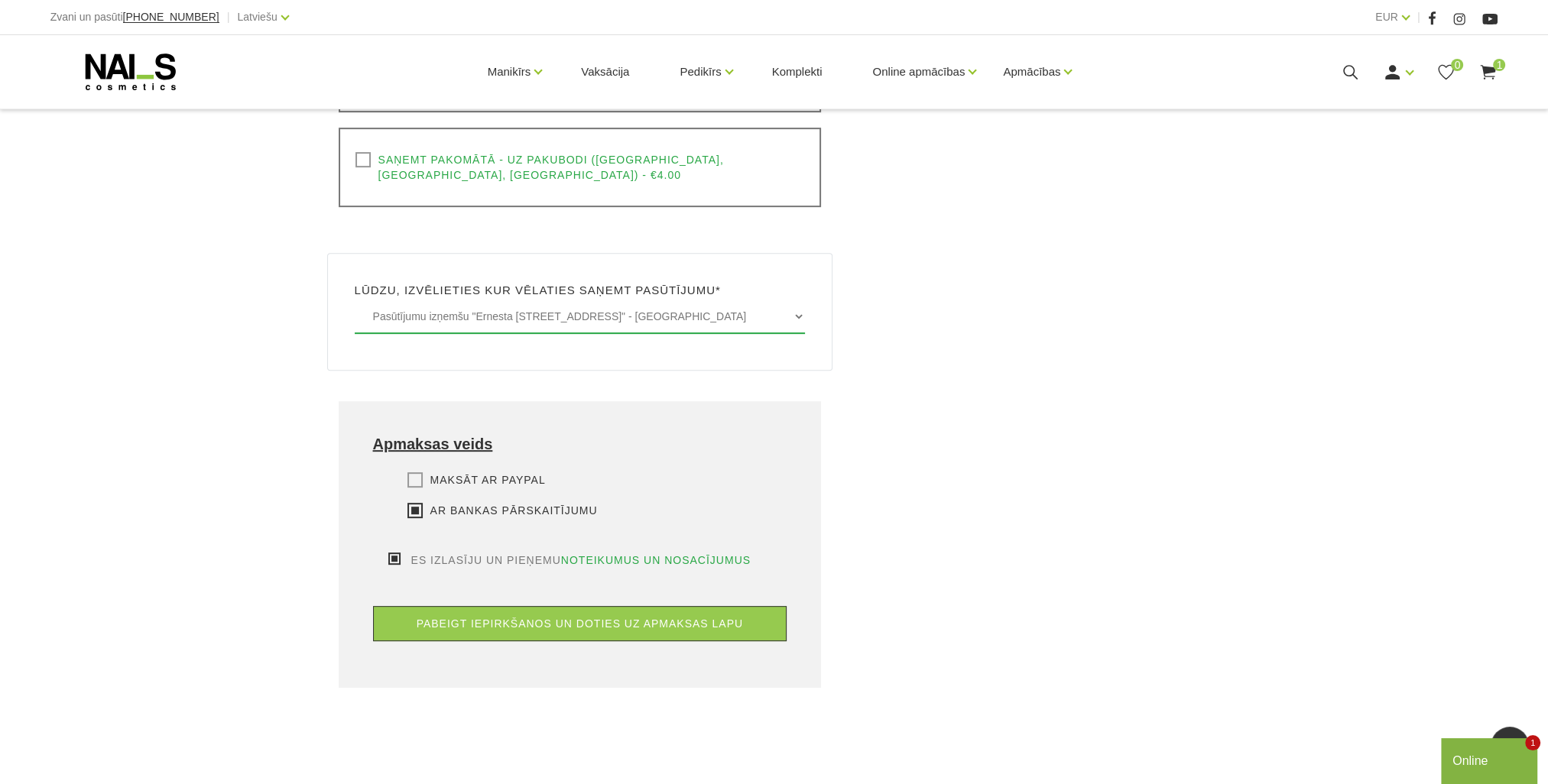
scroll to position [991, 0]
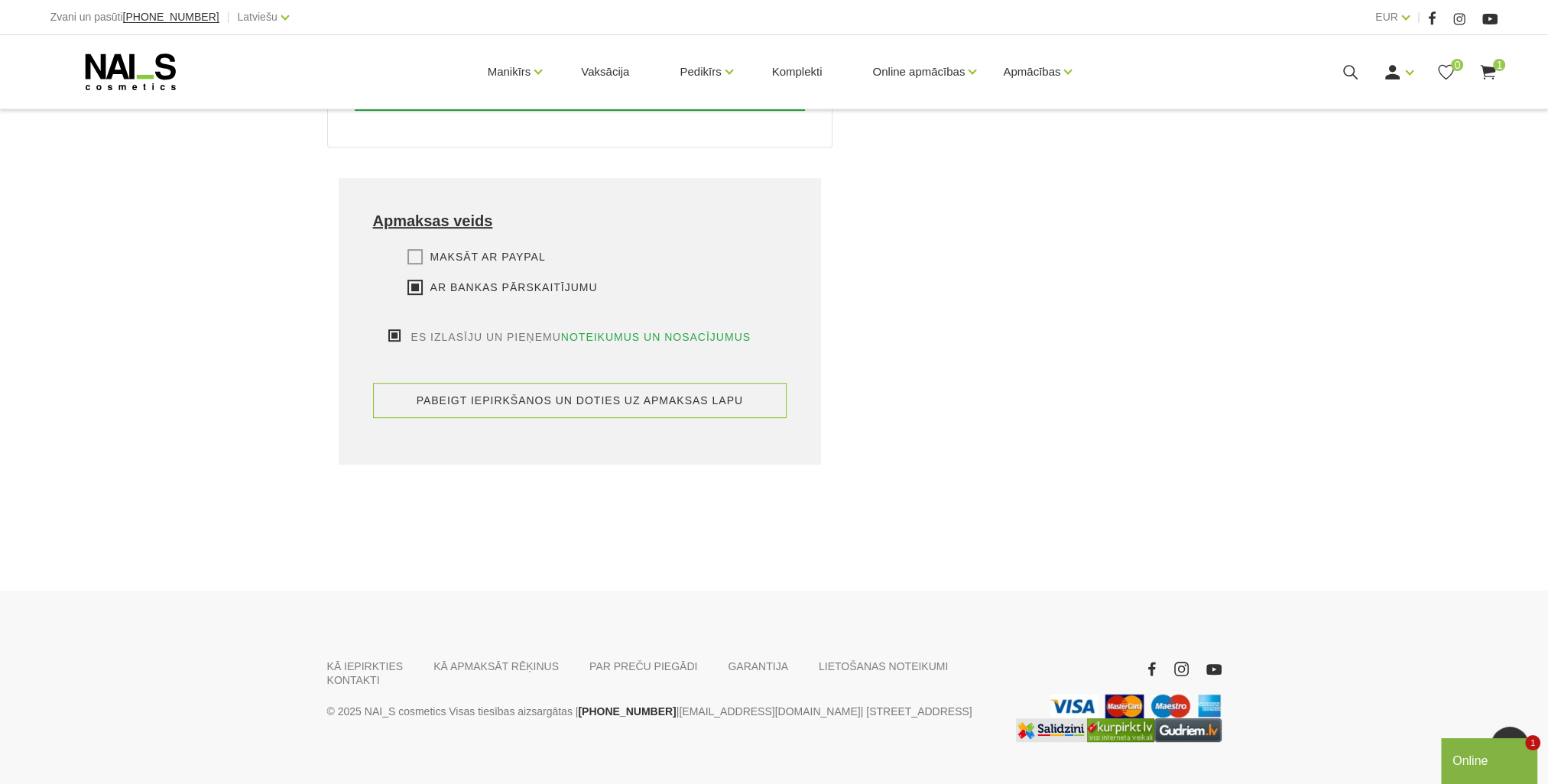
type input "Džesika"
click at [525, 383] on button "pabeigt iepirkšanos un doties uz apmaksas lapu" at bounding box center [580, 400] width 414 height 35
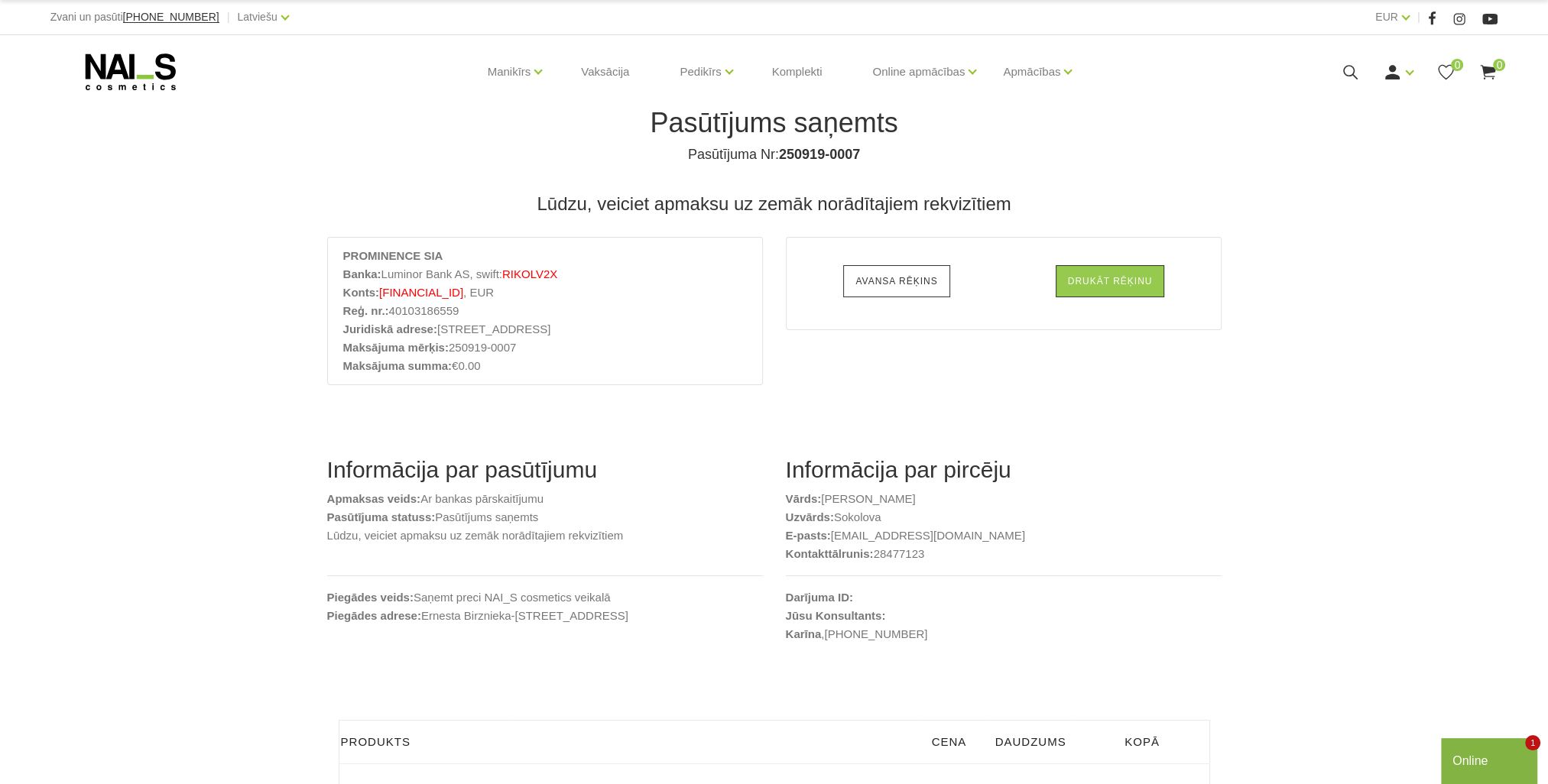
click at [901, 281] on link "Avansa rēķins" at bounding box center [896, 281] width 106 height 32
click at [919, 287] on link "Avansa rēķins" at bounding box center [896, 281] width 106 height 32
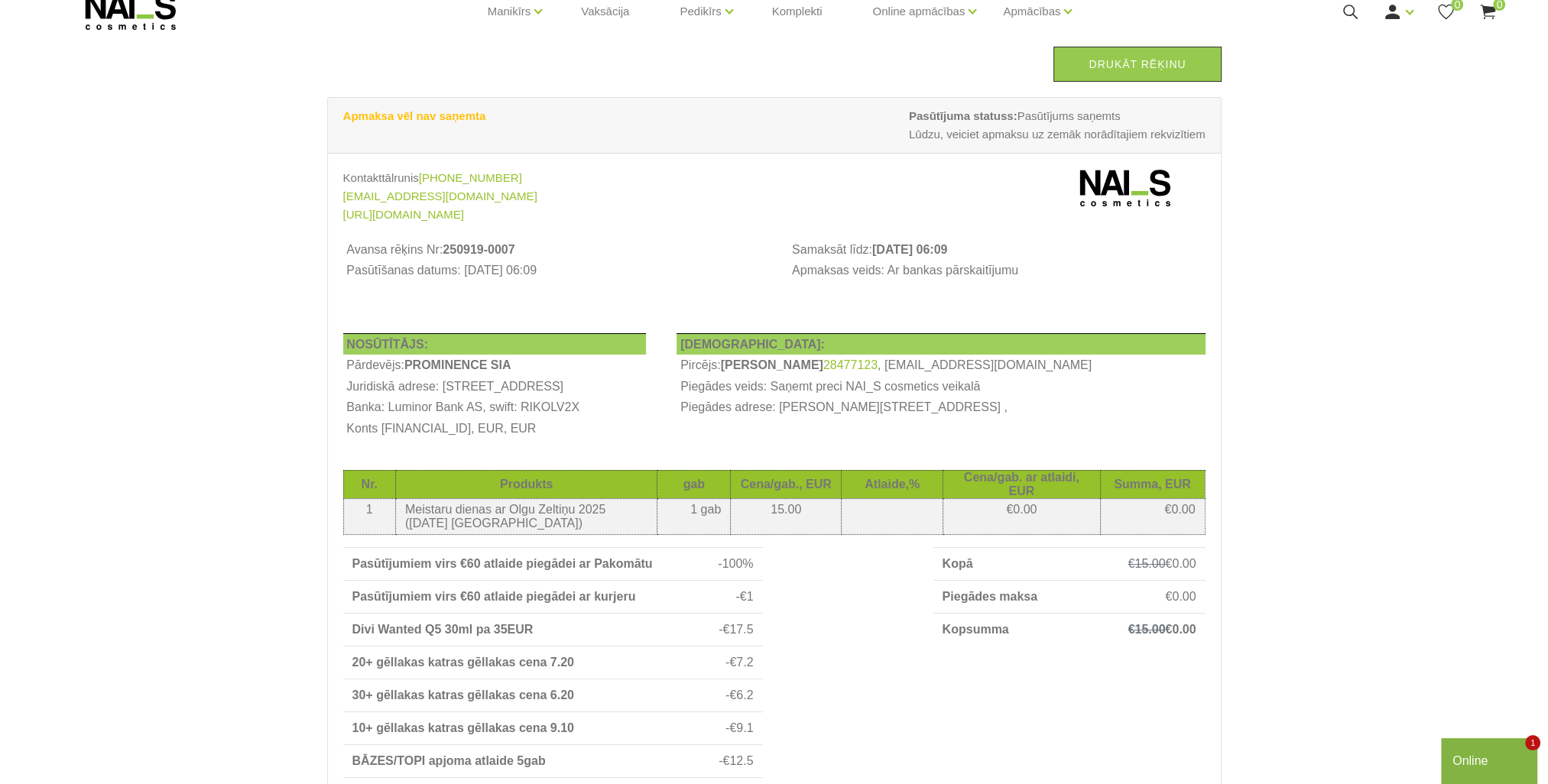
scroll to position [38, 0]
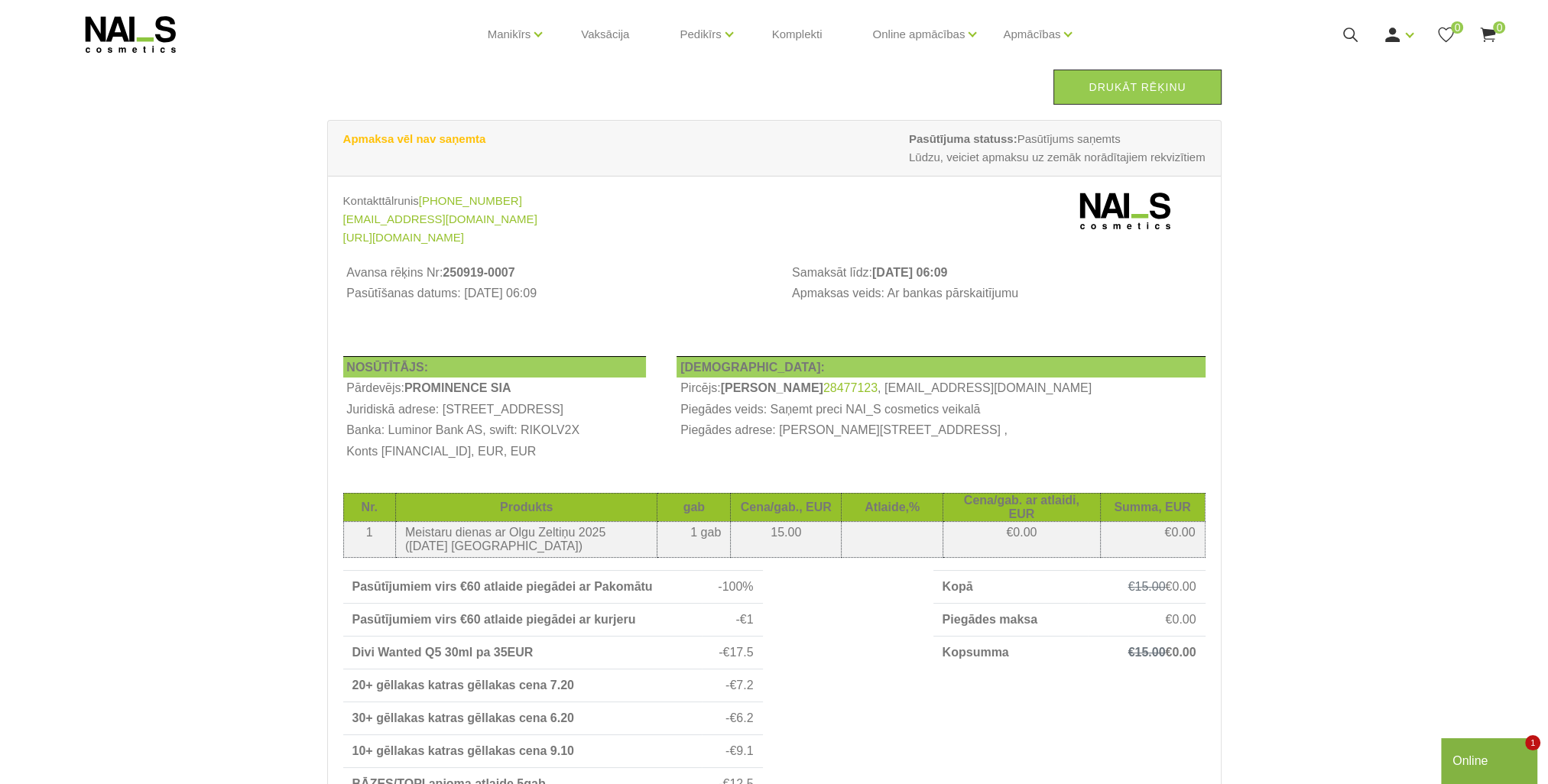
drag, startPoint x: 796, startPoint y: 276, endPoint x: 1250, endPoint y: 166, distance: 467.1
click at [1250, 166] on div "Drukāt rēķinu Apmaksa vēl nav saņemta Pasūtījuma statuss: Pasūtījums saņemts Lū…" at bounding box center [774, 569] width 1548 height 1215
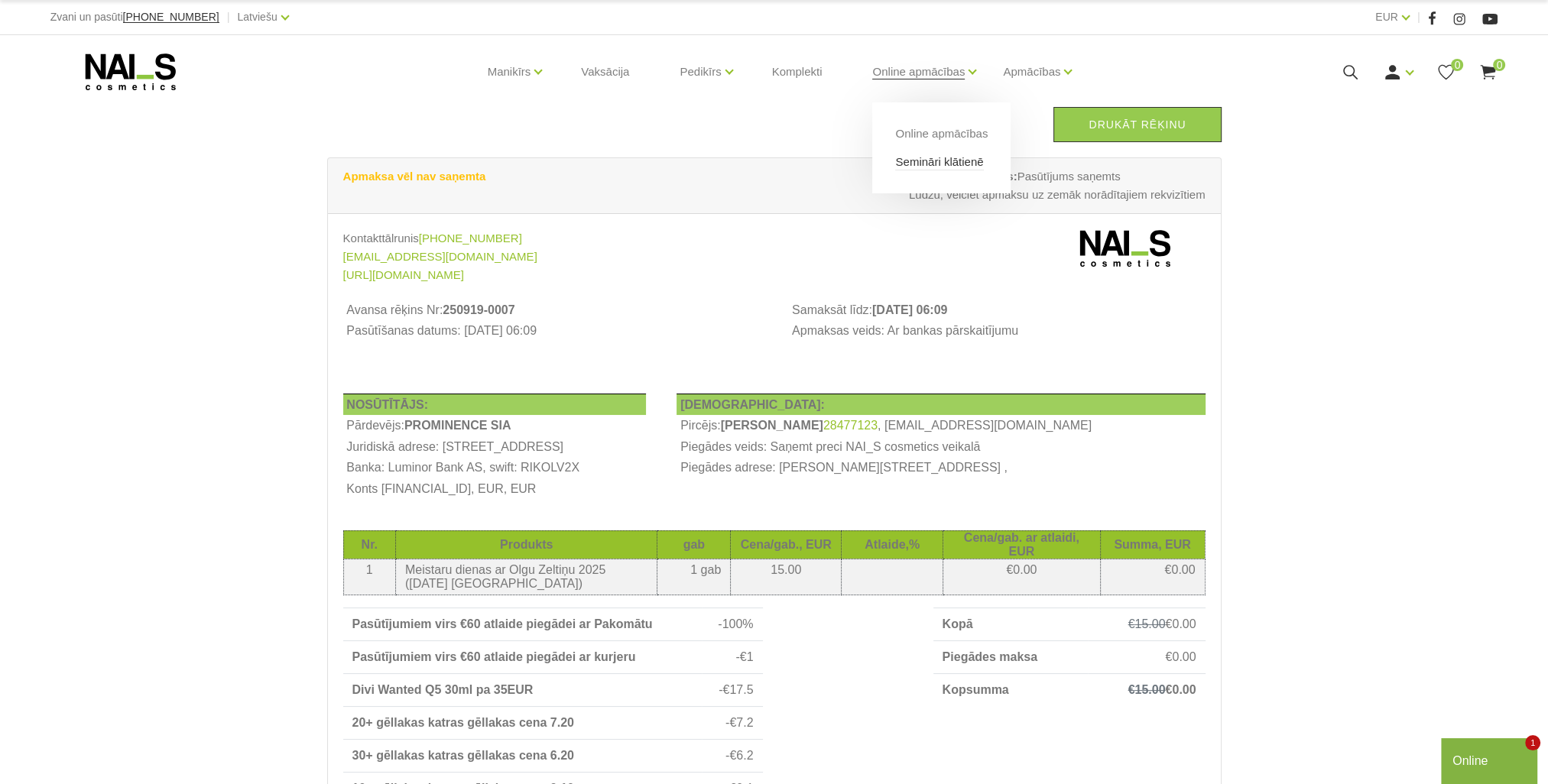
click at [932, 160] on link "Semināri klātienē" at bounding box center [938, 162] width 88 height 17
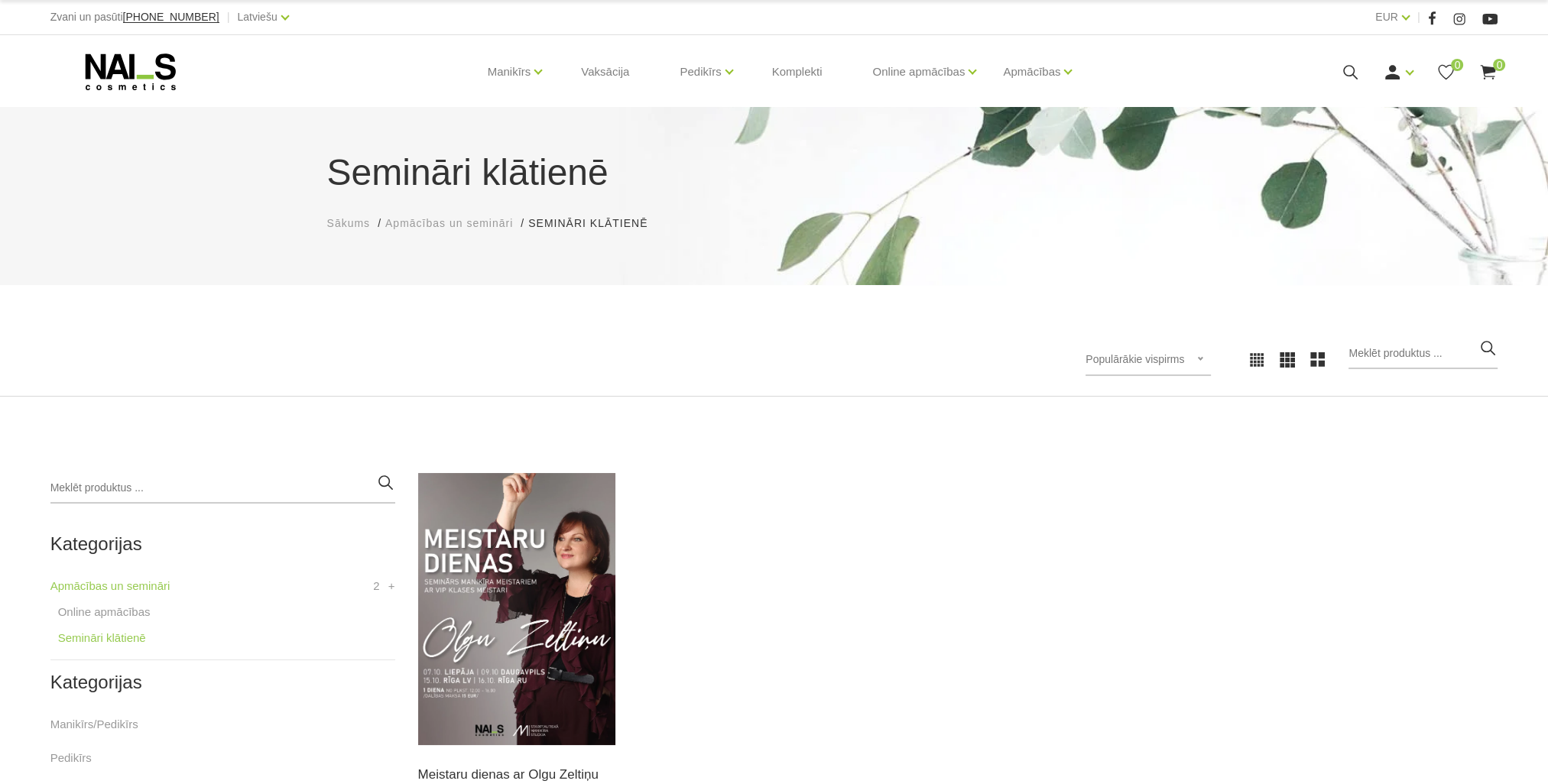
scroll to position [76, 0]
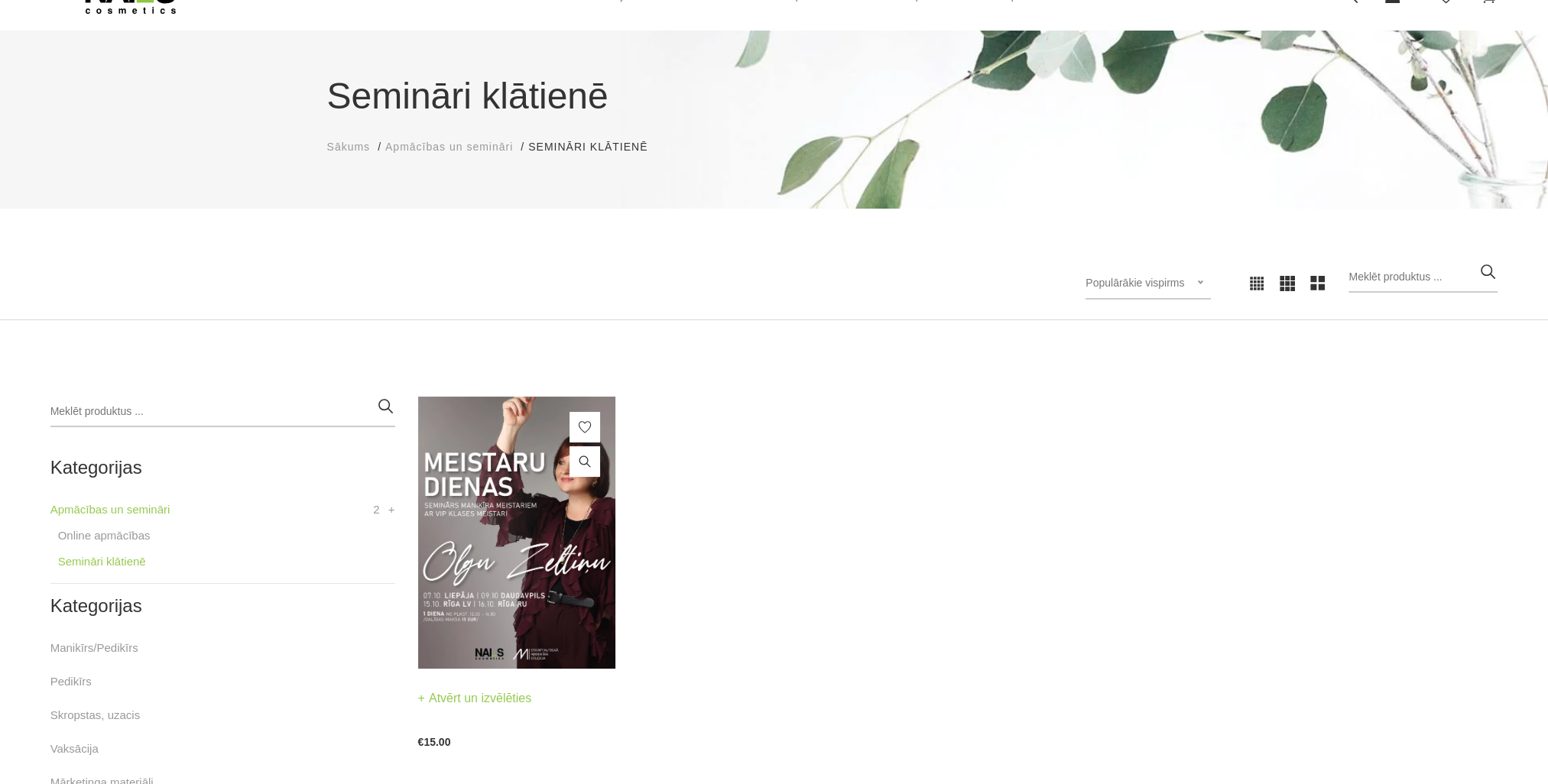
click at [563, 532] on img at bounding box center [517, 532] width 198 height 272
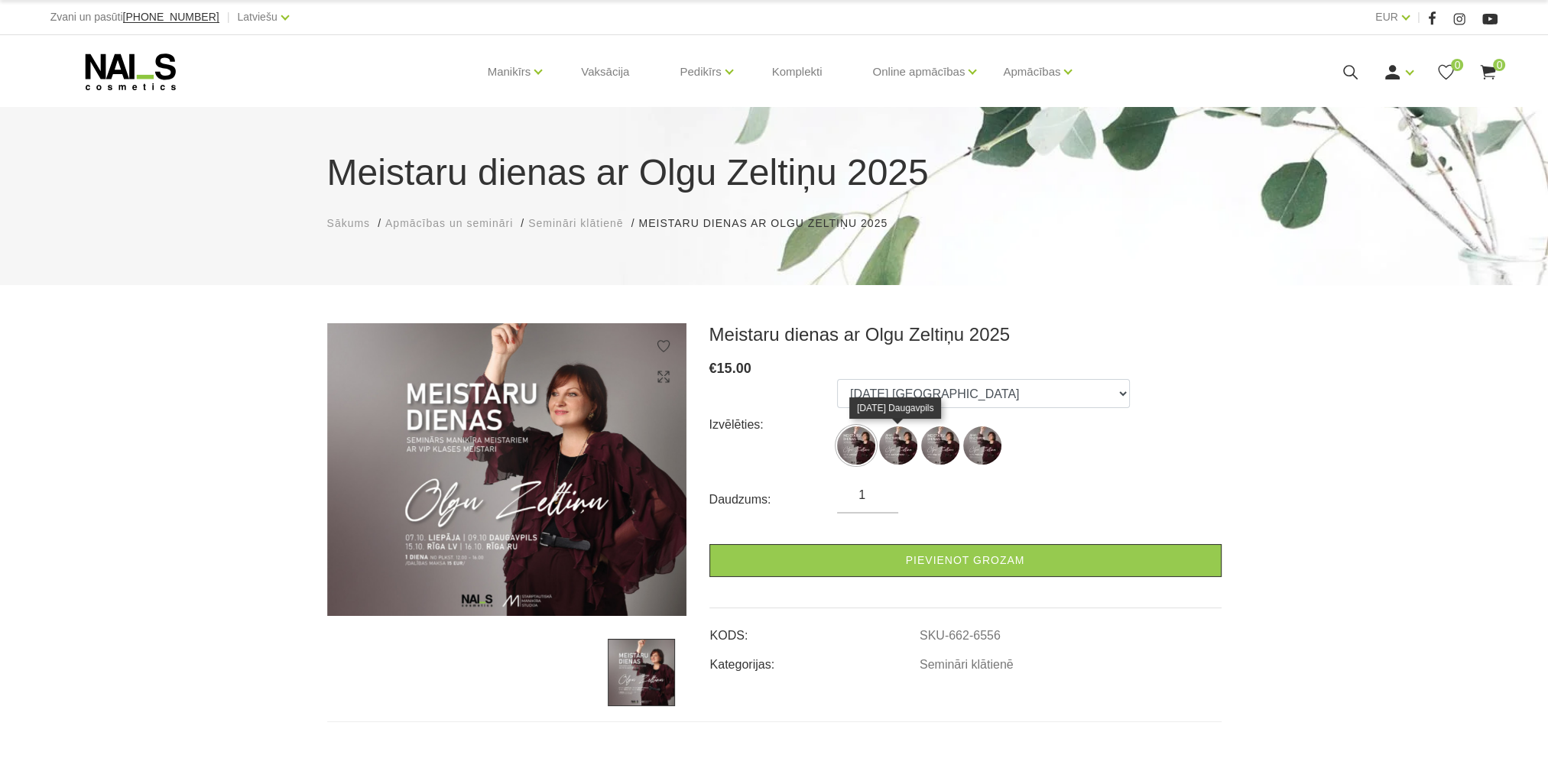
click at [907, 449] on img at bounding box center [898, 445] width 39 height 39
select select "6556"
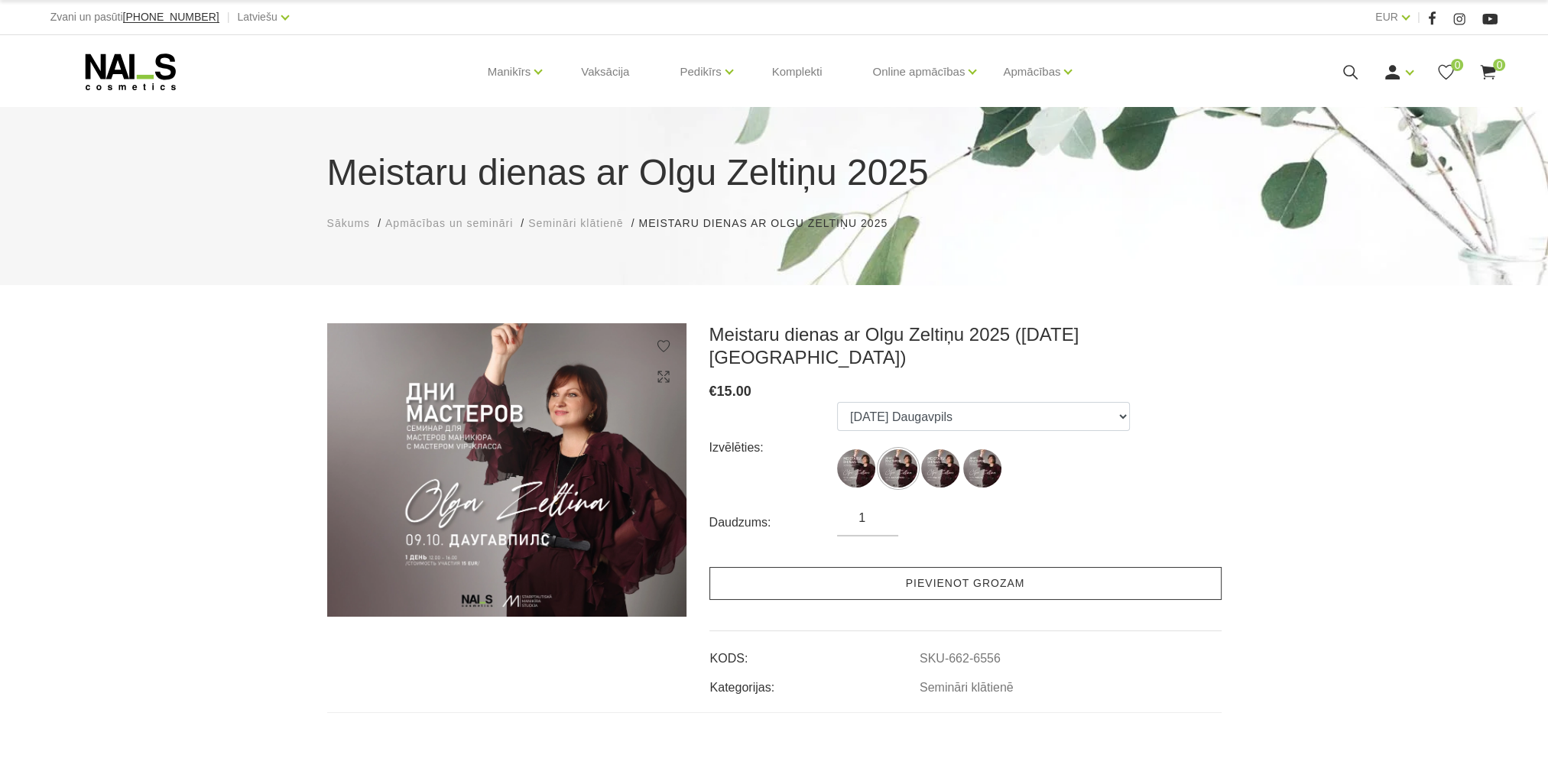
click at [935, 567] on link "Pievienot grozam" at bounding box center [965, 583] width 512 height 33
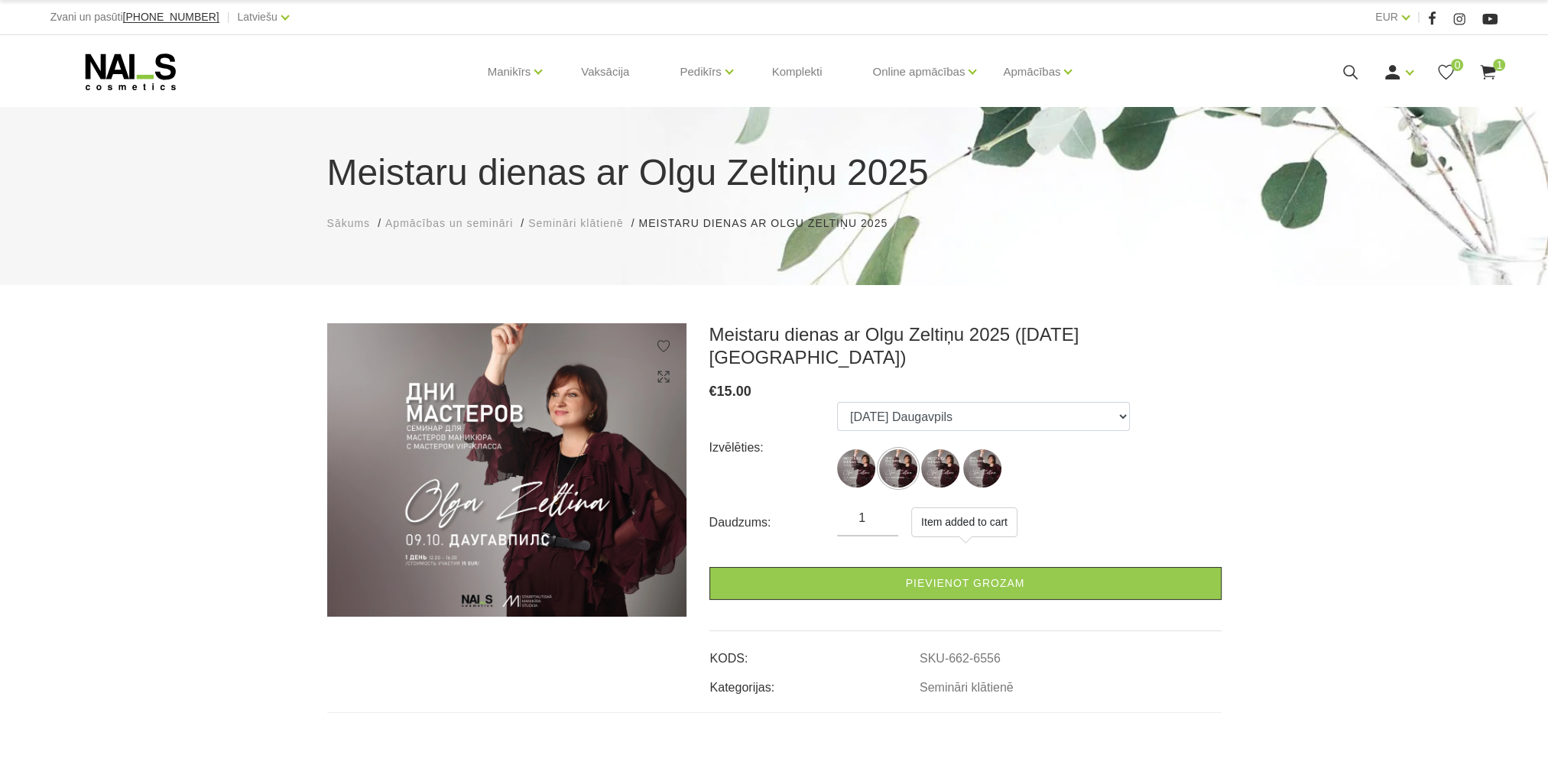
click at [1480, 66] on icon at bounding box center [1488, 72] width 19 height 19
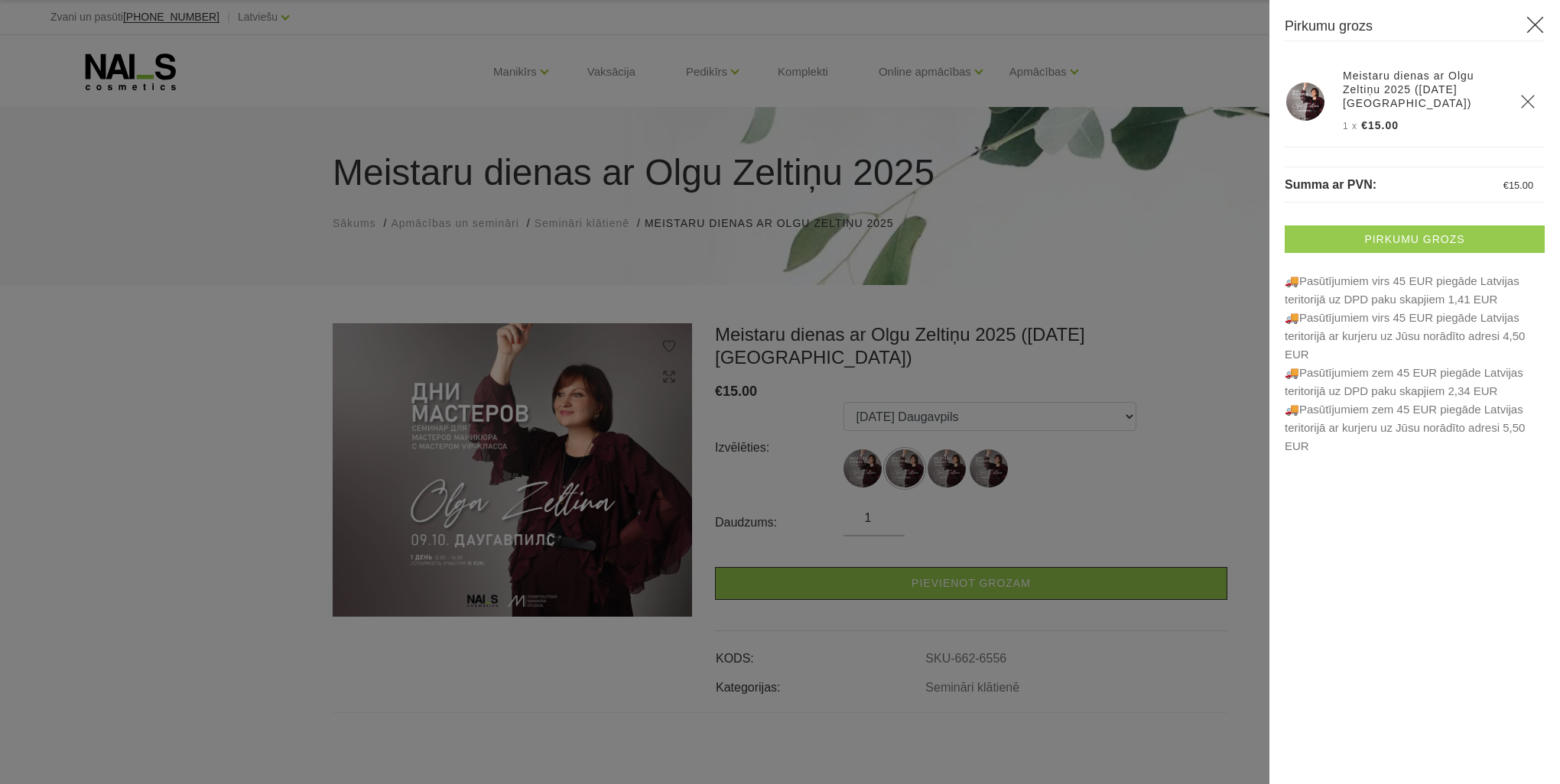
click at [1410, 248] on link "Pirkumu grozs" at bounding box center [1414, 239] width 260 height 27
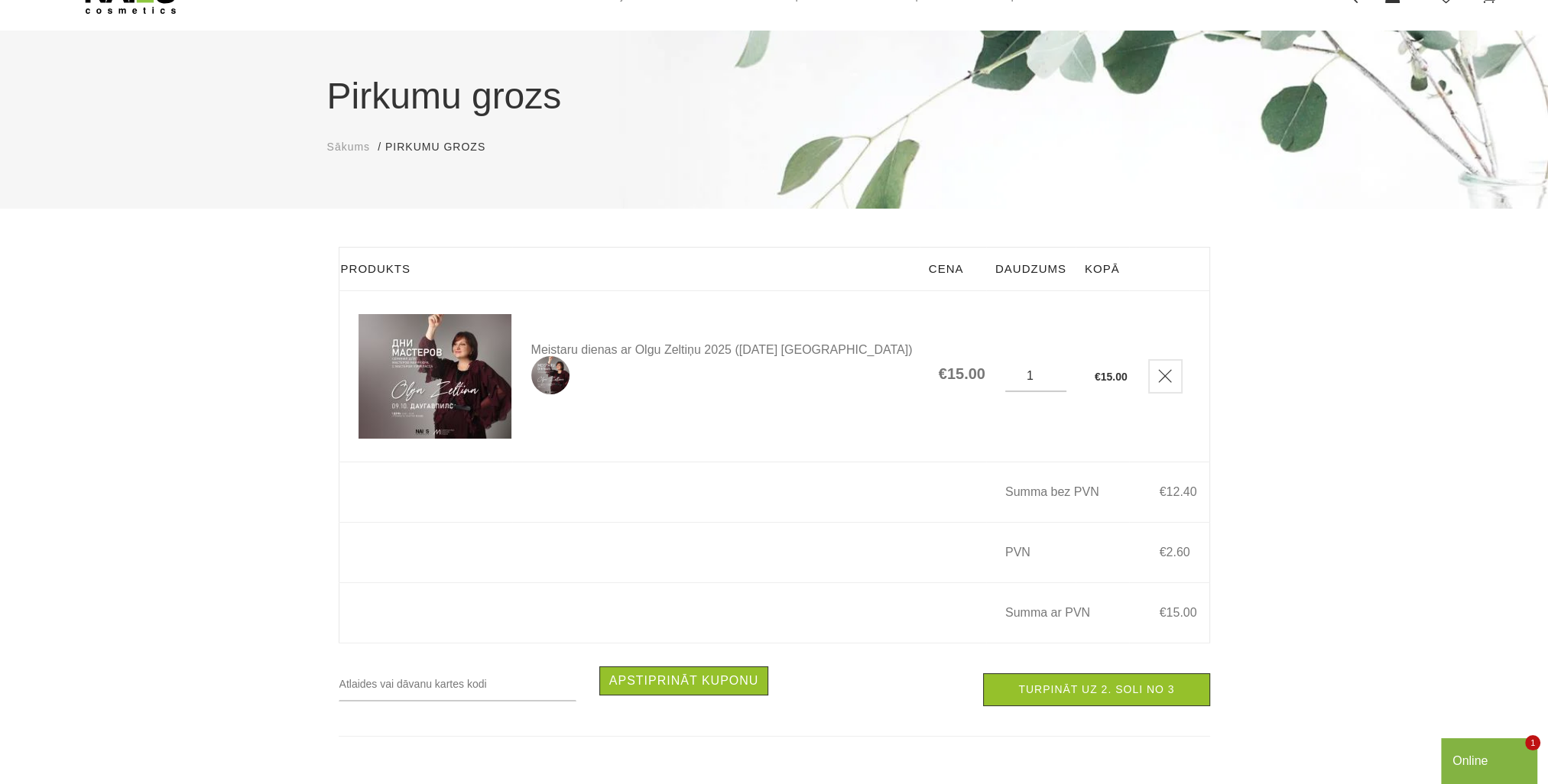
scroll to position [153, 0]
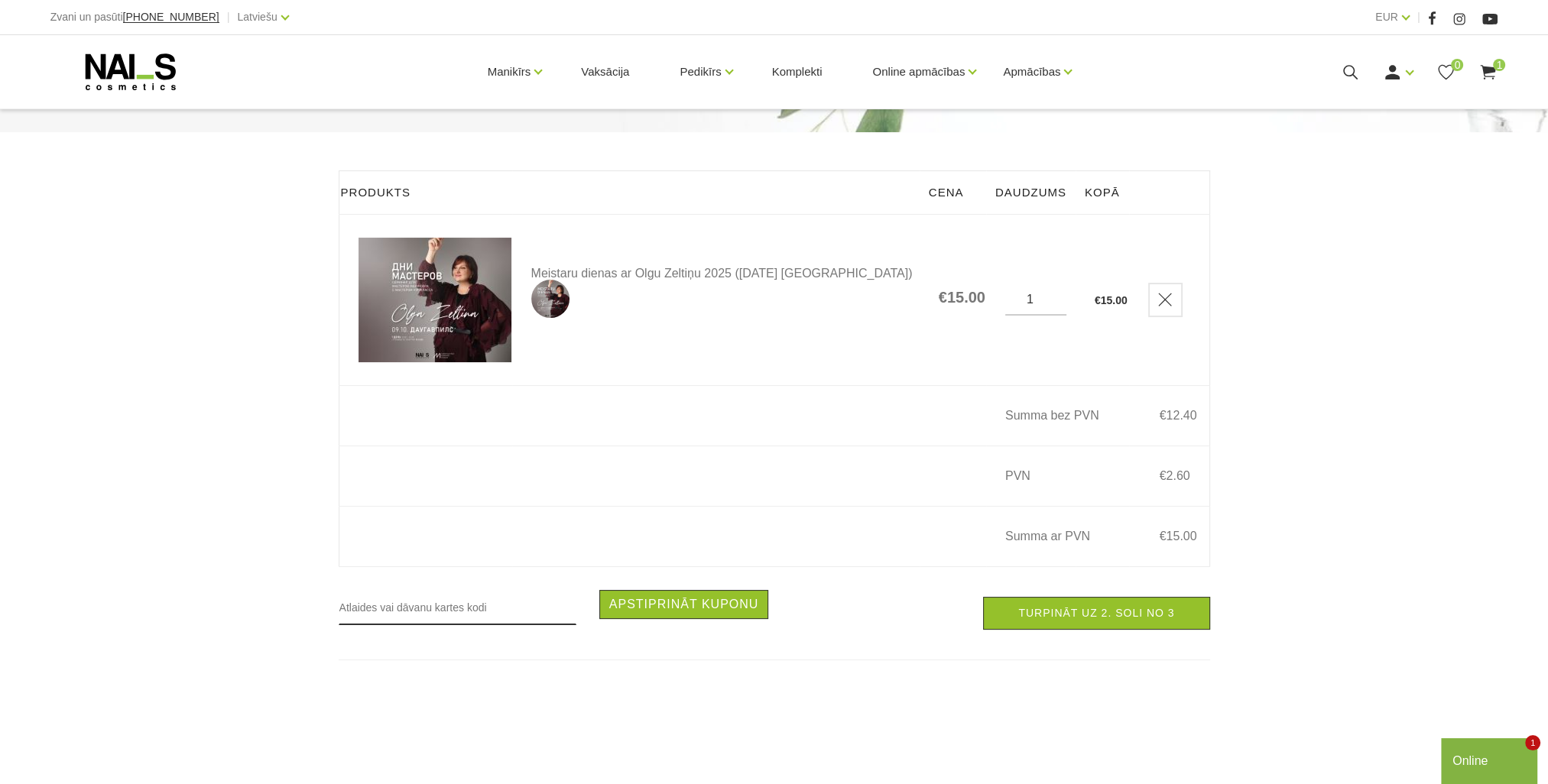
click at [456, 619] on input "text" at bounding box center [458, 608] width 238 height 35
type input "RUDENS2025"
click at [655, 612] on button "Apstiprināt kuponu" at bounding box center [684, 605] width 170 height 29
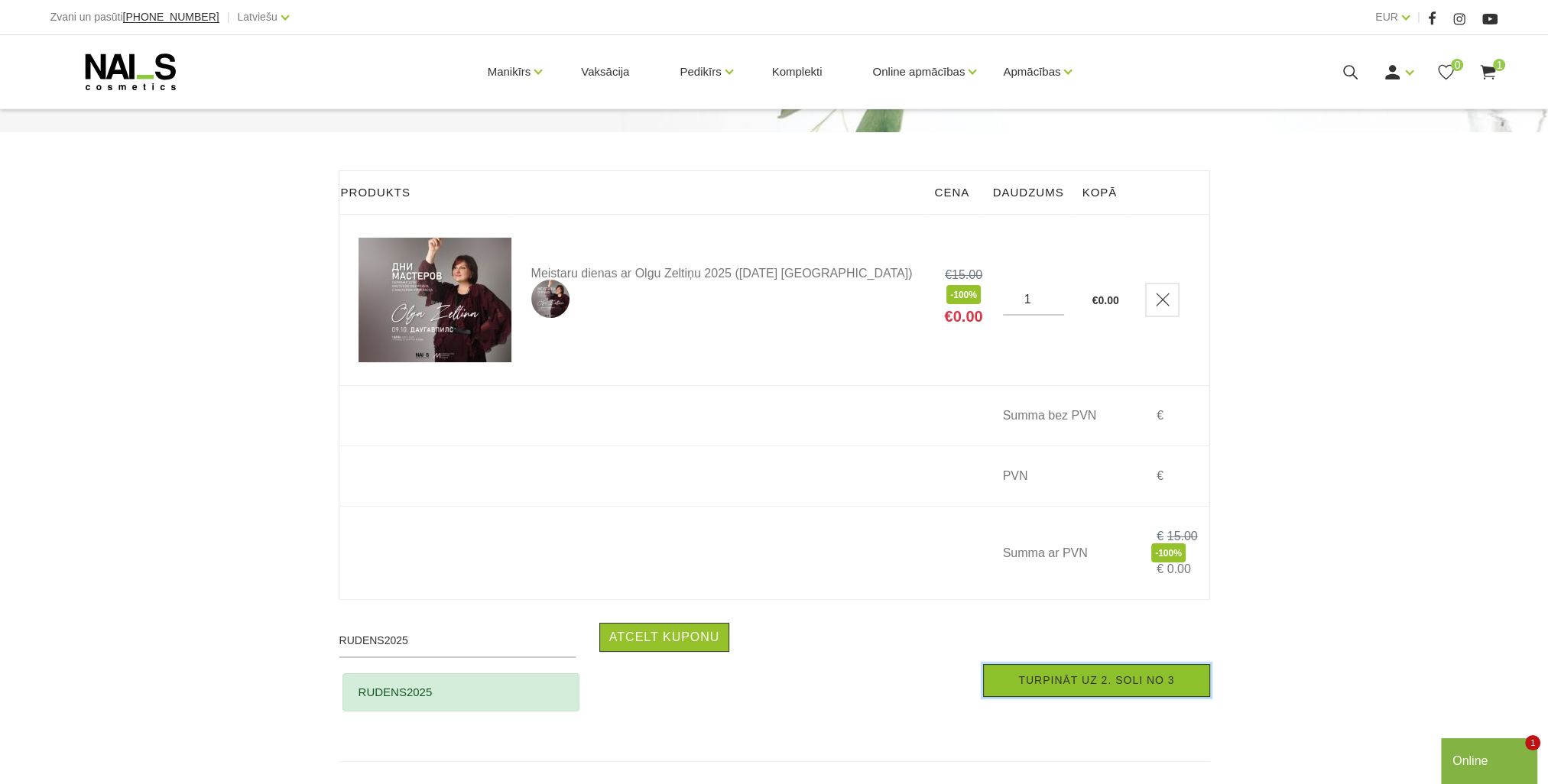
click at [1086, 696] on link "Turpināt uz 2. soli no 3" at bounding box center [1095, 680] width 226 height 33
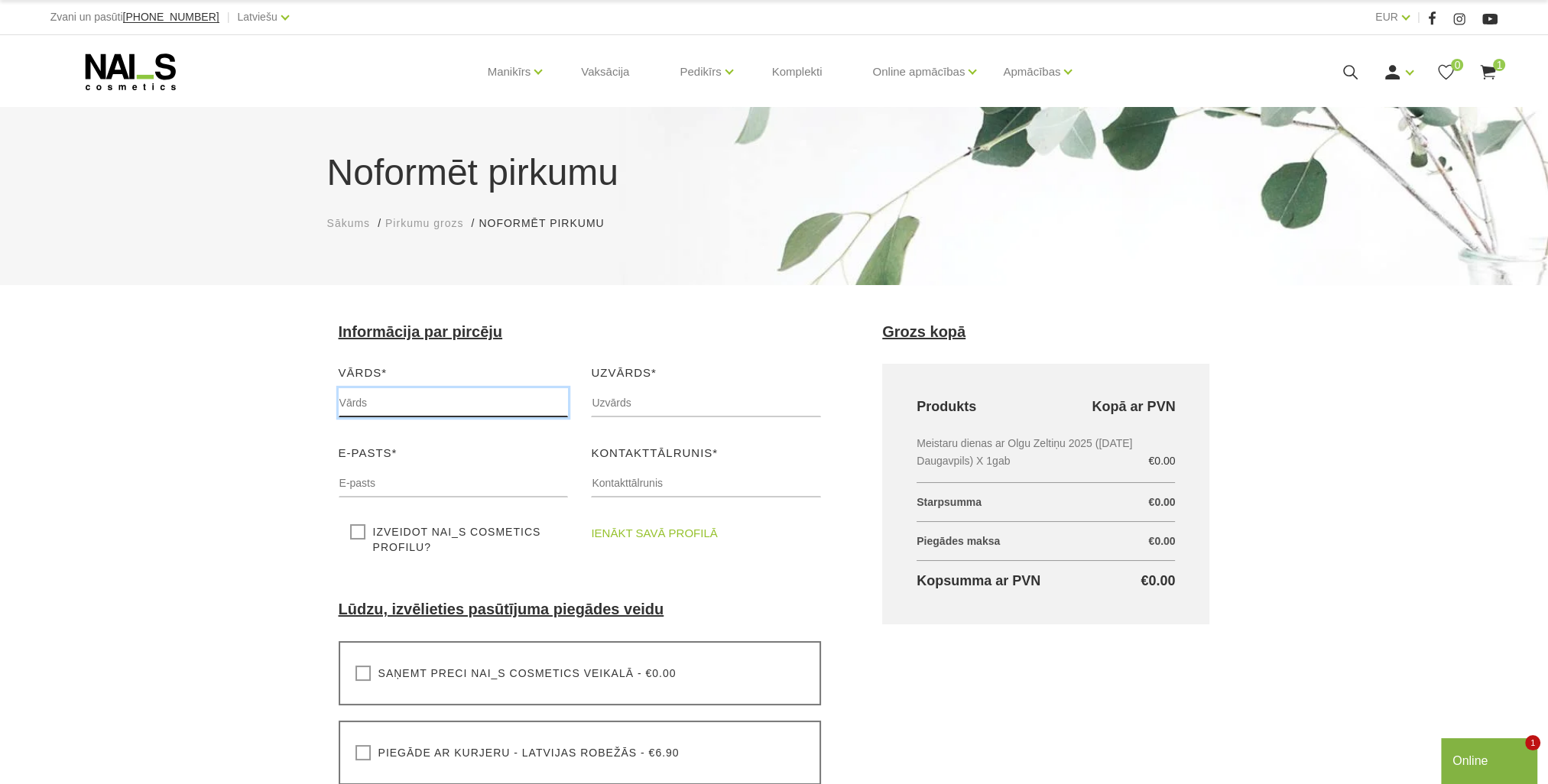
click at [385, 405] on input "text" at bounding box center [454, 403] width 230 height 29
click at [611, 396] on input "text" at bounding box center [706, 403] width 230 height 29
click at [409, 415] on input "Эена" at bounding box center [454, 403] width 230 height 29
drag, startPoint x: 379, startPoint y: 402, endPoint x: 243, endPoint y: 399, distance: 136.0
click at [243, 399] on div "Noformēt pirkumu Sākums Pirkumu grozs Noformēt pirkumu Noformēt pirkumu Lūdzu, …" at bounding box center [774, 667] width 1548 height 1333
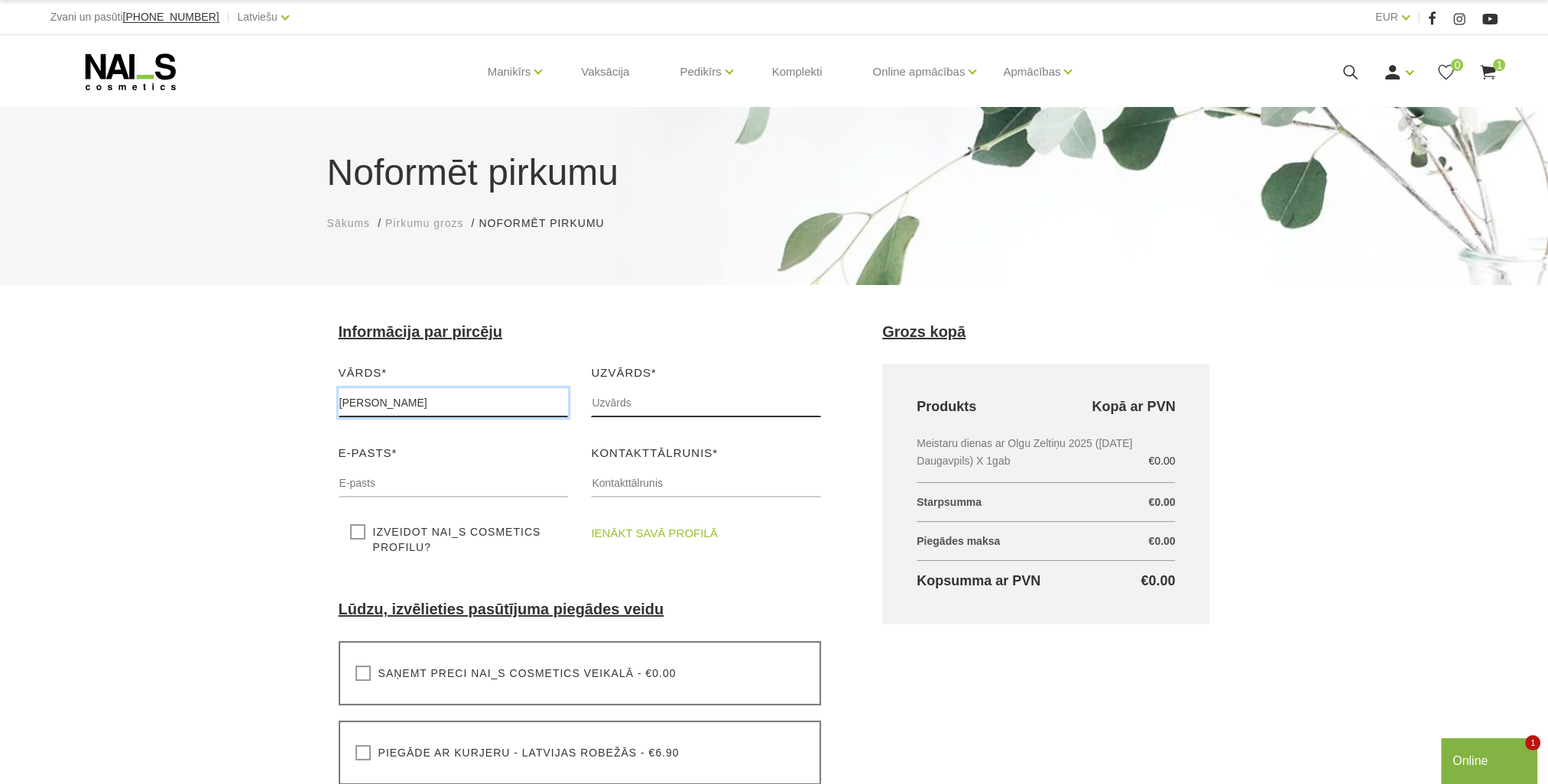
type input "[PERSON_NAME]"
click at [649, 402] on input "text" at bounding box center [706, 403] width 230 height 29
type input "Žodžika"
click at [431, 482] on input "text" at bounding box center [454, 483] width 230 height 29
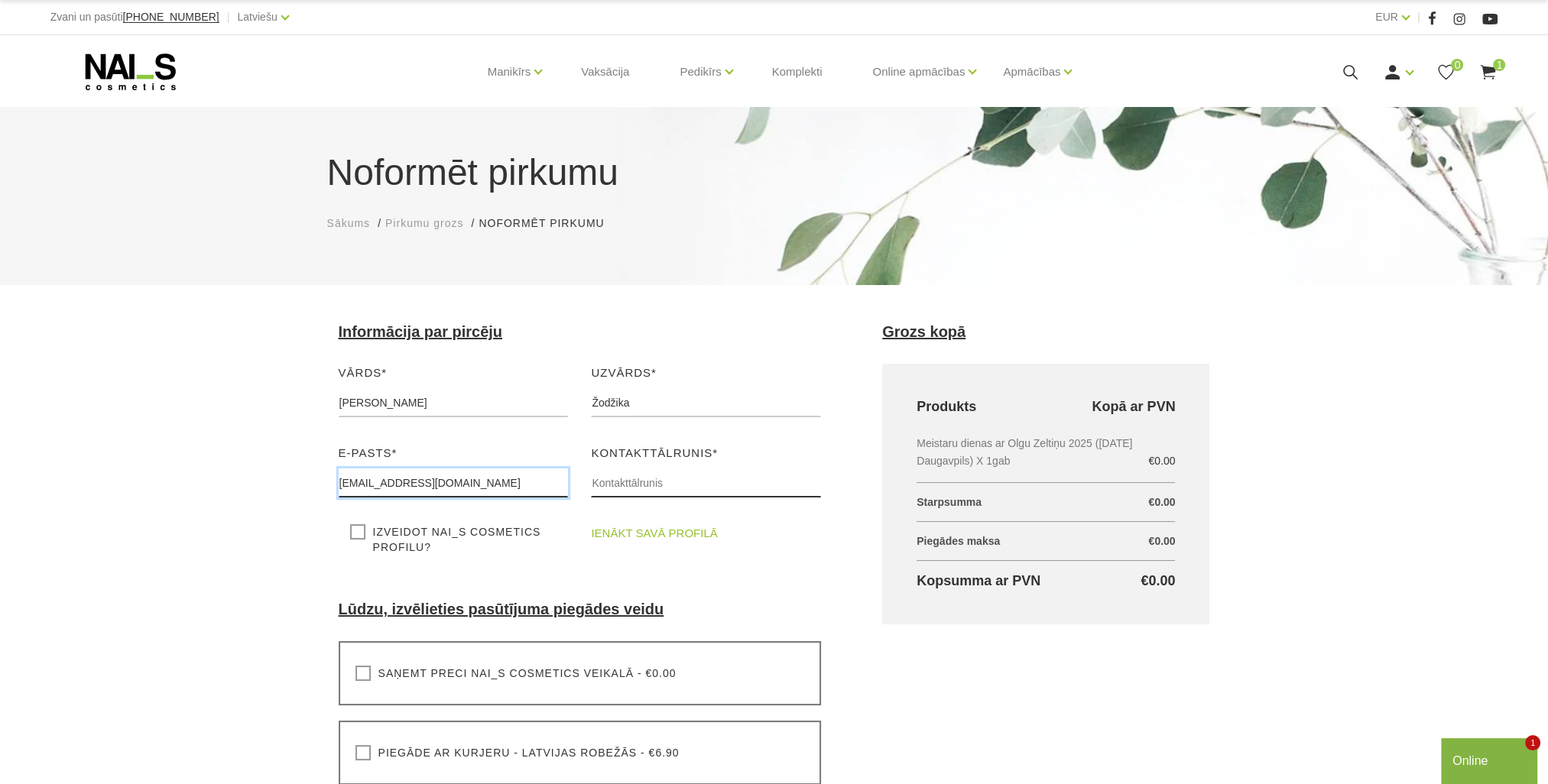
type input "[EMAIL_ADDRESS][DOMAIN_NAME]"
click at [624, 484] on input "text" at bounding box center [706, 483] width 230 height 29
type input "29864702"
drag, startPoint x: 630, startPoint y: 405, endPoint x: 553, endPoint y: 408, distance: 77.1
click at [553, 408] on div "Vārds* Jeļena Lūdzu, ievadiet savu vārdu Uzvārds* Žodžika Lūdzu, ievadiet savu …" at bounding box center [580, 466] width 506 height 207
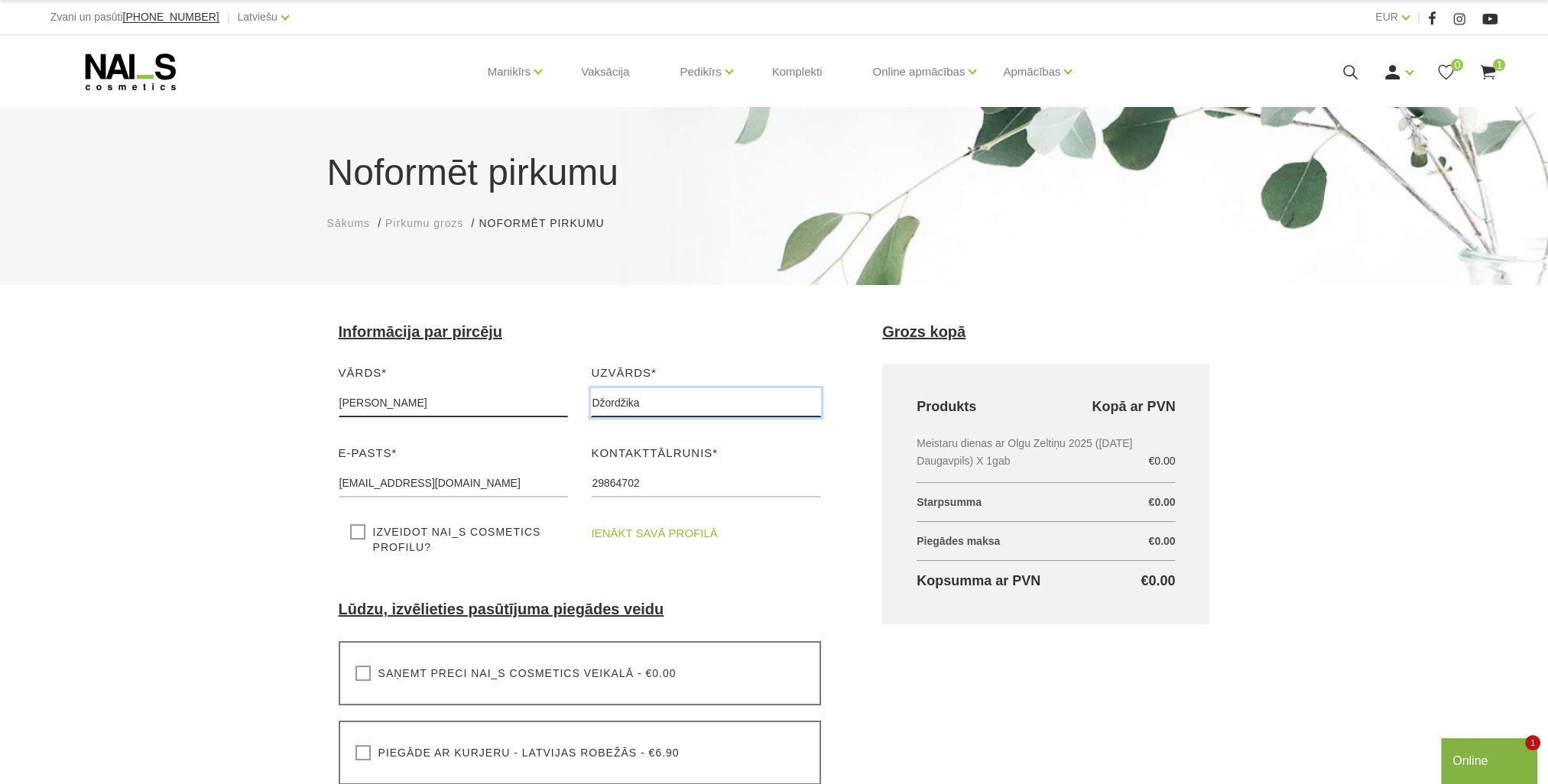
drag, startPoint x: 638, startPoint y: 400, endPoint x: 455, endPoint y: 390, distance: 183.3
click at [455, 390] on div "Vārds* Jeļena Lūdzu, ievadiet savu vārdu Uzvārds* Džordžika Lūdzu, ievadiet sav…" at bounding box center [580, 466] width 506 height 207
type input "Žodžika"
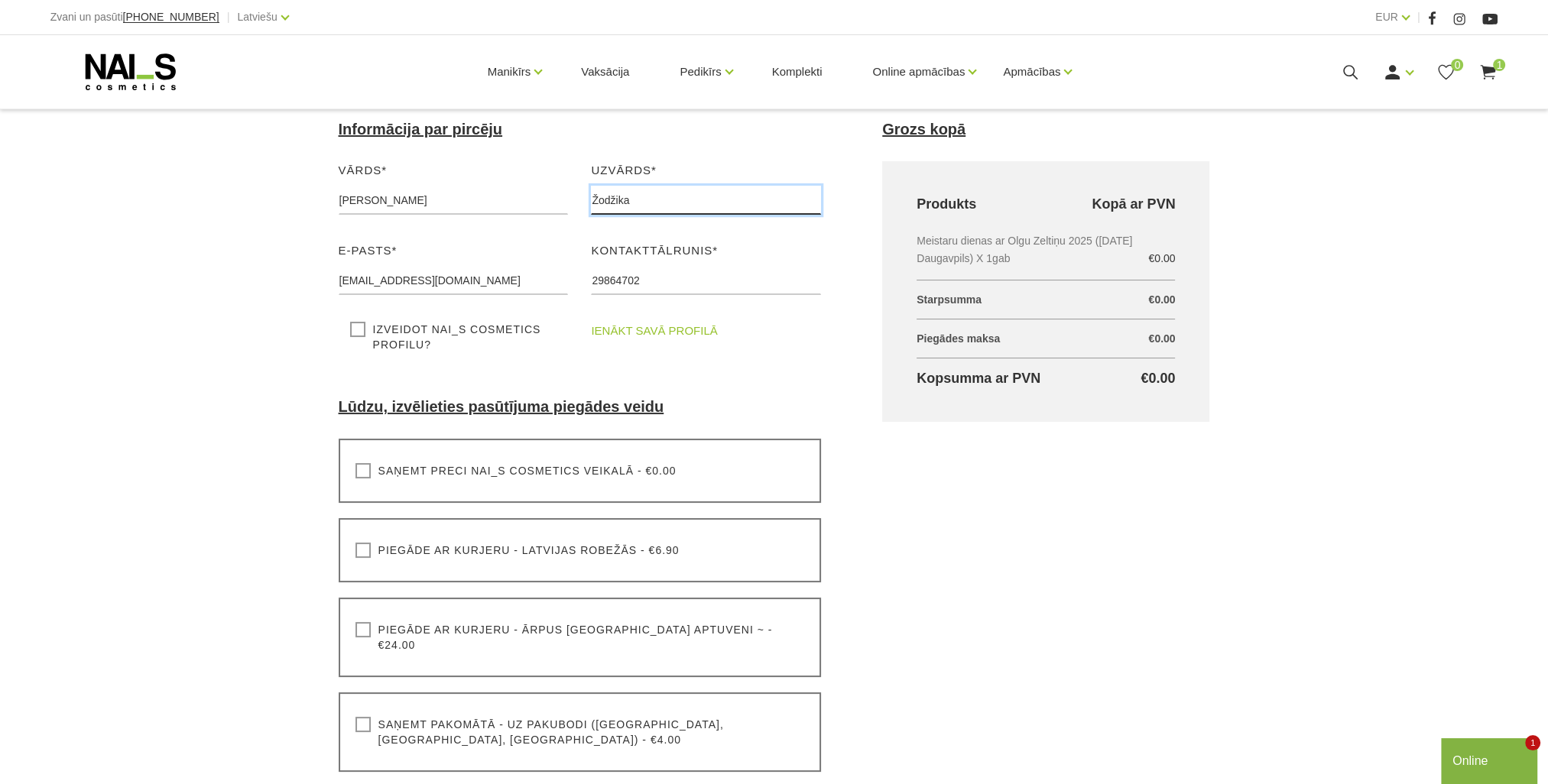
scroll to position [306, 0]
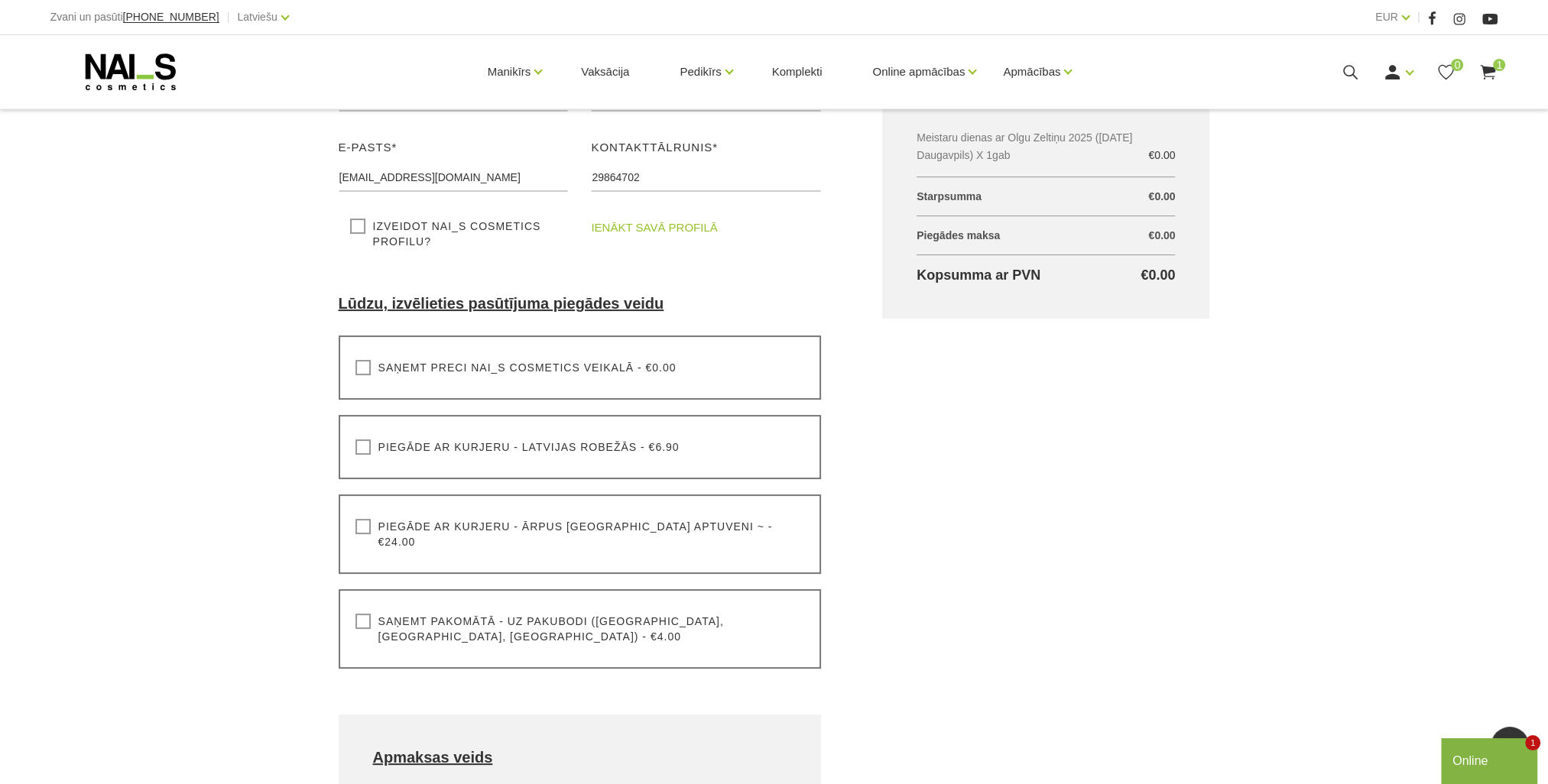
click at [363, 371] on label "Saņemt preci NAI_S cosmetics veikalā - €0.00" at bounding box center [515, 367] width 321 height 15
click at [0, 0] on input "Saņemt preci NAI_S cosmetics veikalā - €0.00" at bounding box center [0, 0] width 0 height 0
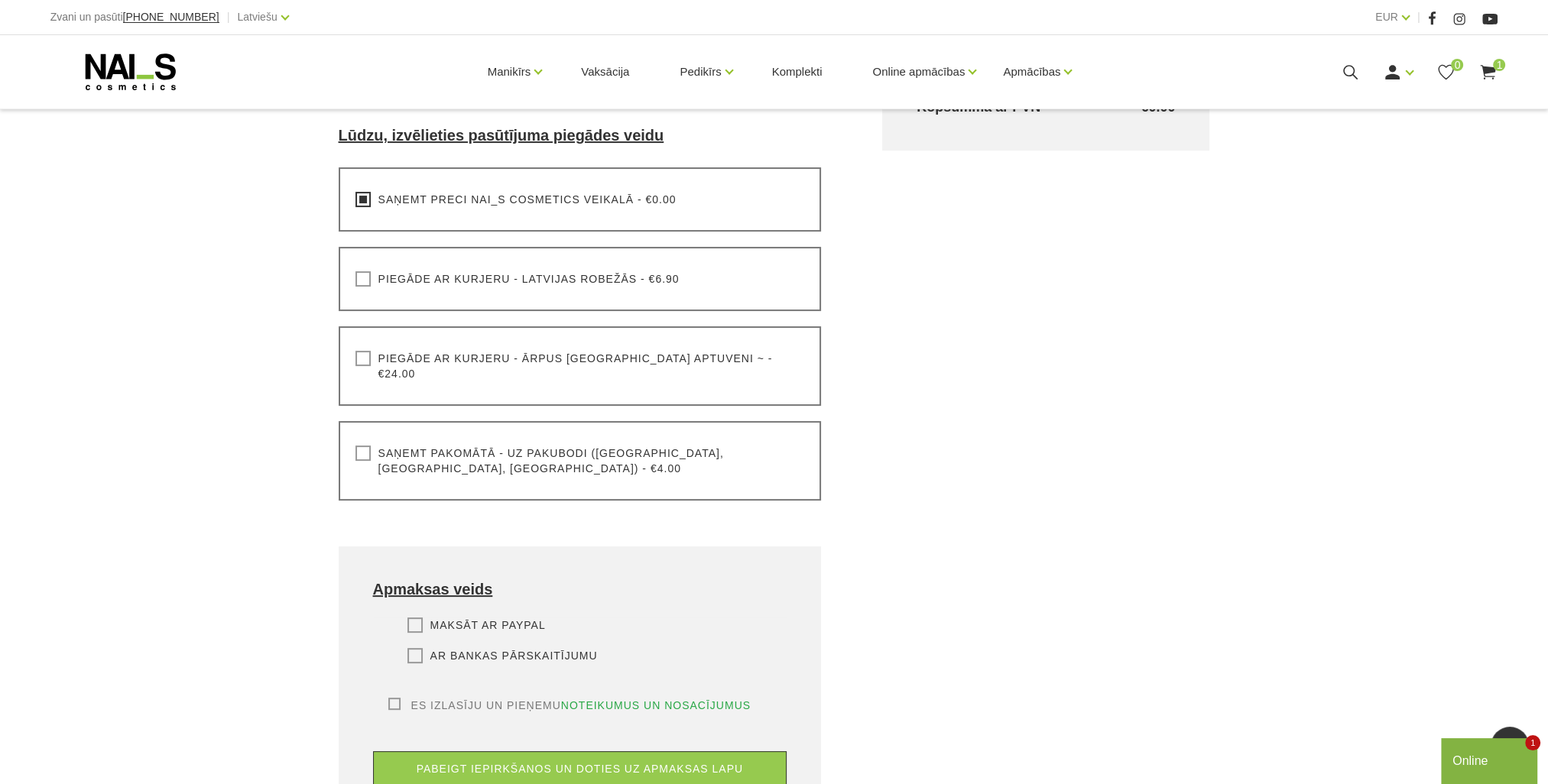
scroll to position [611, 0]
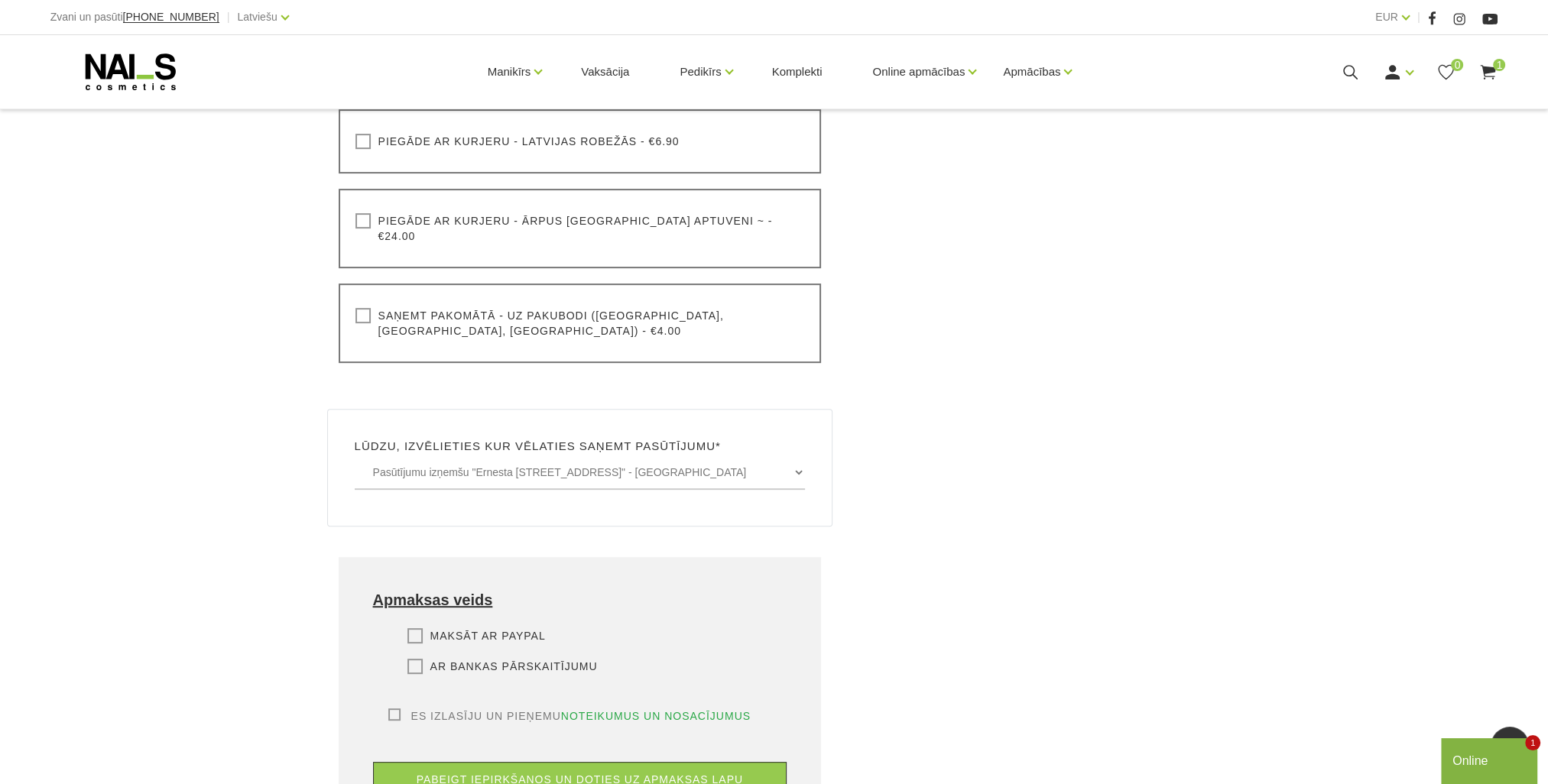
click at [409, 659] on label "Ar bankas pārskaitījumu" at bounding box center [503, 666] width 191 height 15
click at [0, 0] on input "Ar bankas pārskaitījumu" at bounding box center [0, 0] width 0 height 0
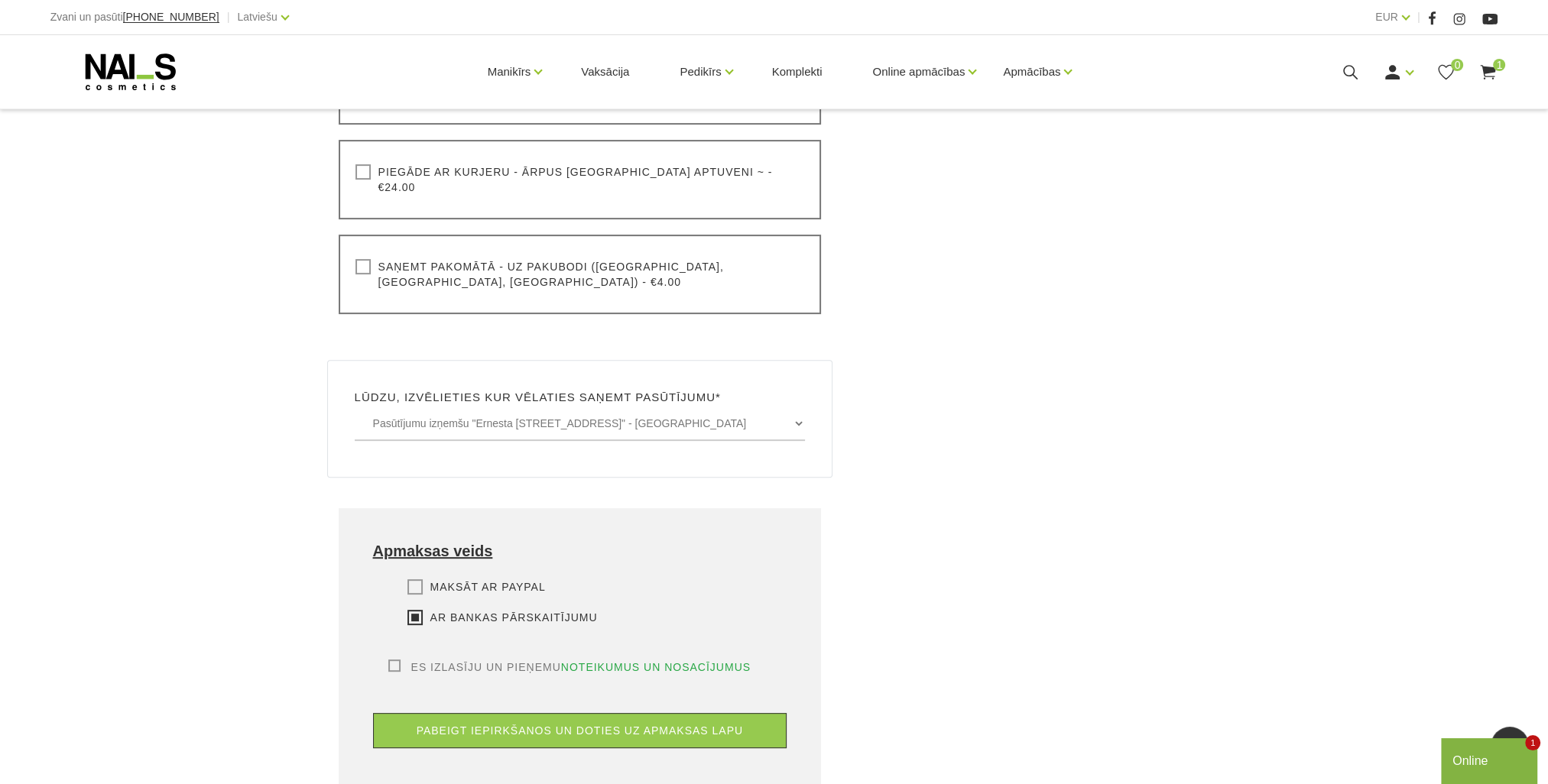
scroll to position [688, 0]
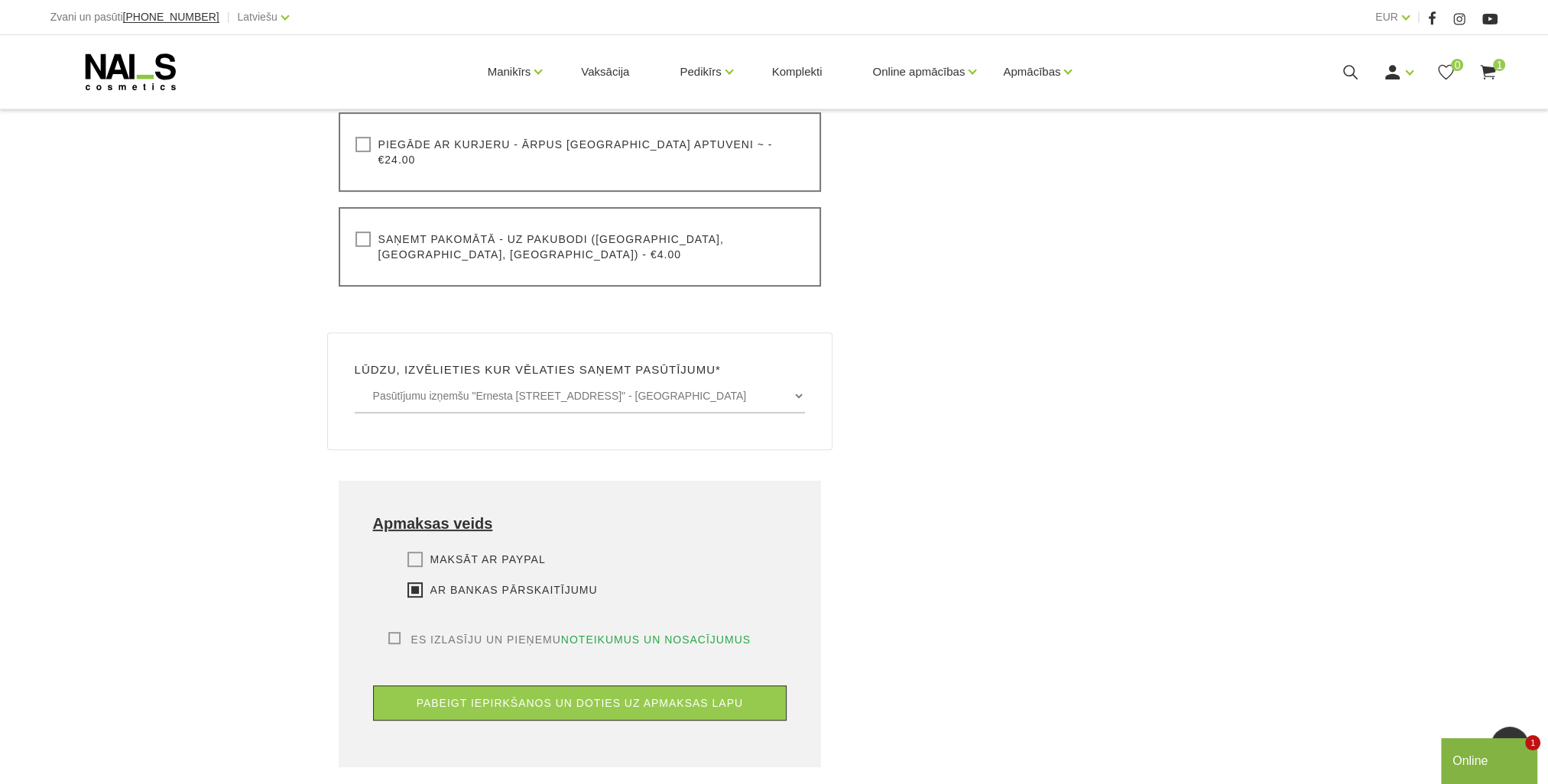
click at [394, 632] on label "Es izlasīju un pieņemu noteikumus un nosacījumus" at bounding box center [569, 639] width 363 height 15
click at [0, 0] on input "Es izlasīju un pieņemu noteikumus un nosacījumus" at bounding box center [0, 0] width 0 height 0
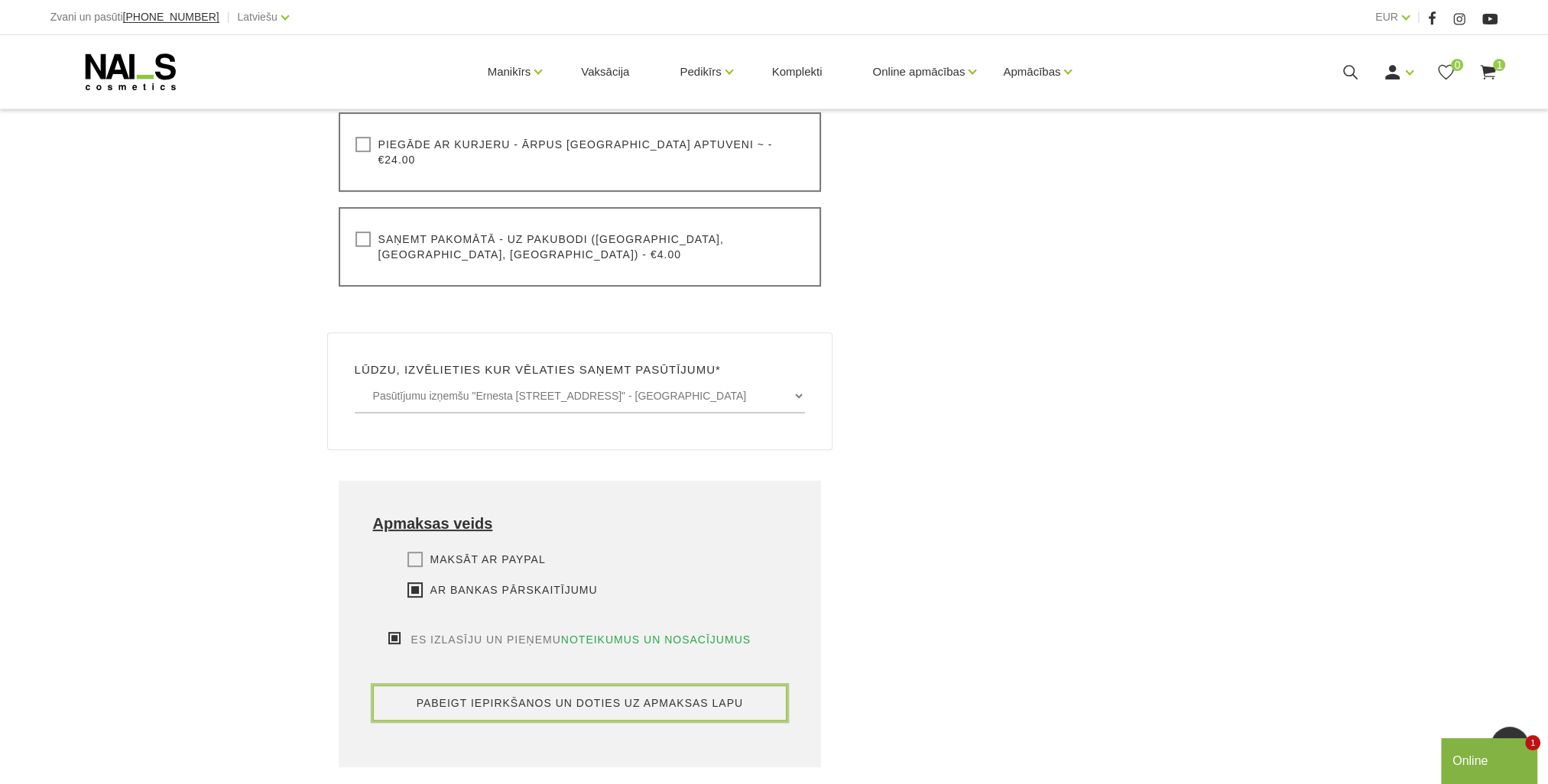
click at [529, 685] on button "pabeigt iepirkšanos un doties uz apmaksas lapu" at bounding box center [580, 703] width 414 height 35
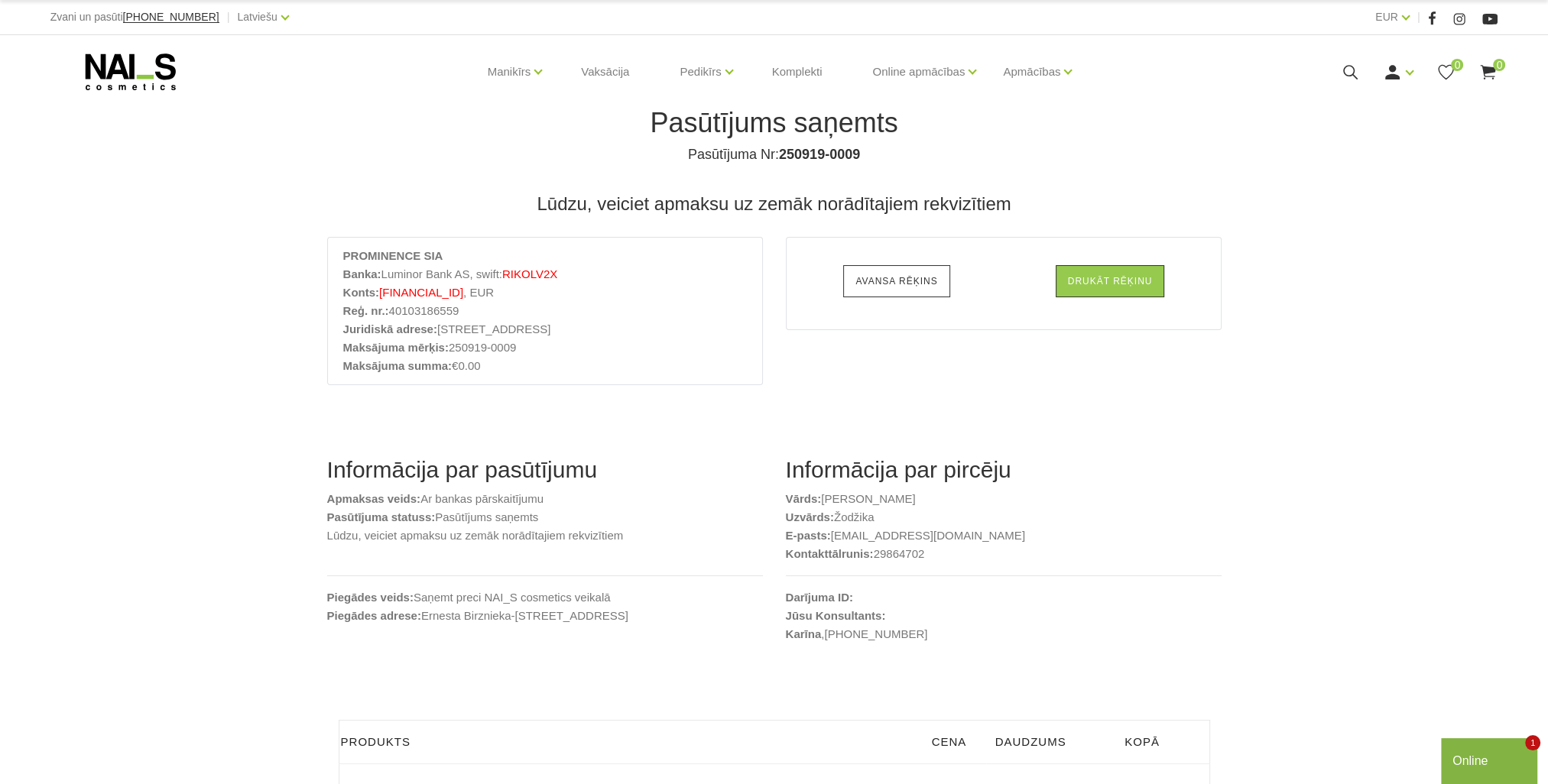
click at [856, 282] on link "Avansa rēķins" at bounding box center [896, 281] width 106 height 32
